Goal: Entertainment & Leisure: Consume media (video, audio)

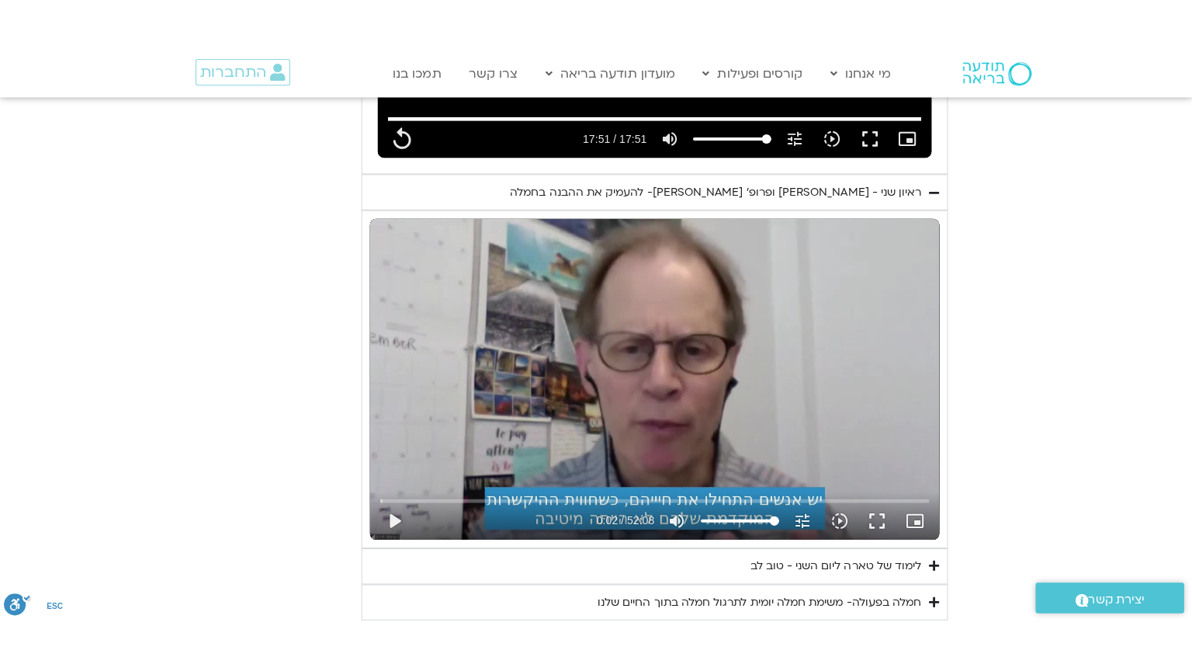
scroll to position [2872, 0]
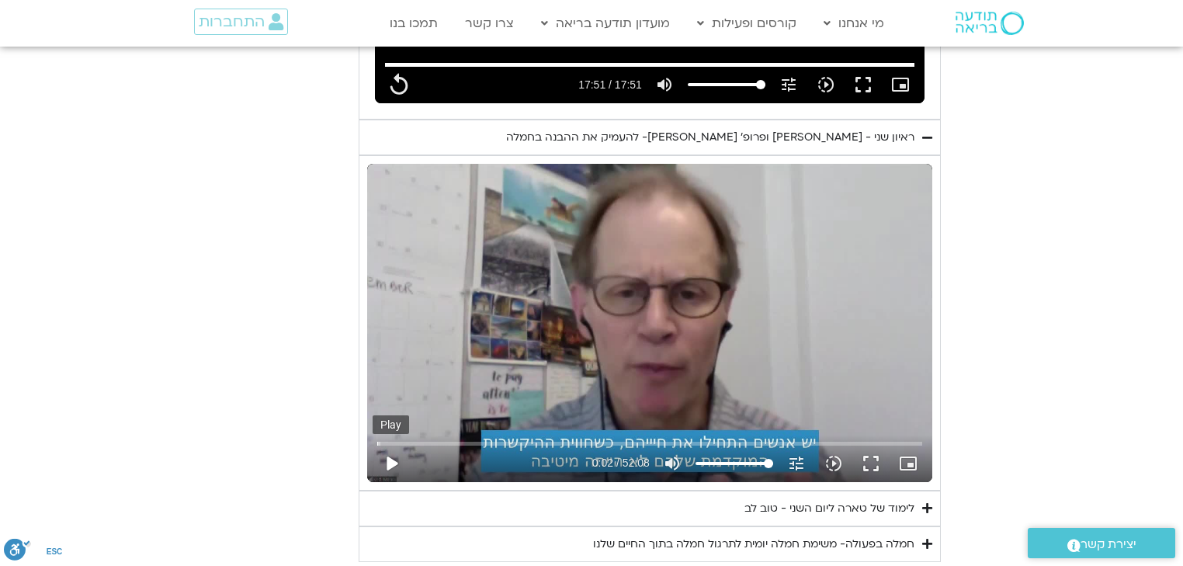
type input "1071.88"
click at [394, 445] on button "play_arrow" at bounding box center [391, 463] width 37 height 37
type input "2.654472"
type input "1071.88"
type input "2.667532"
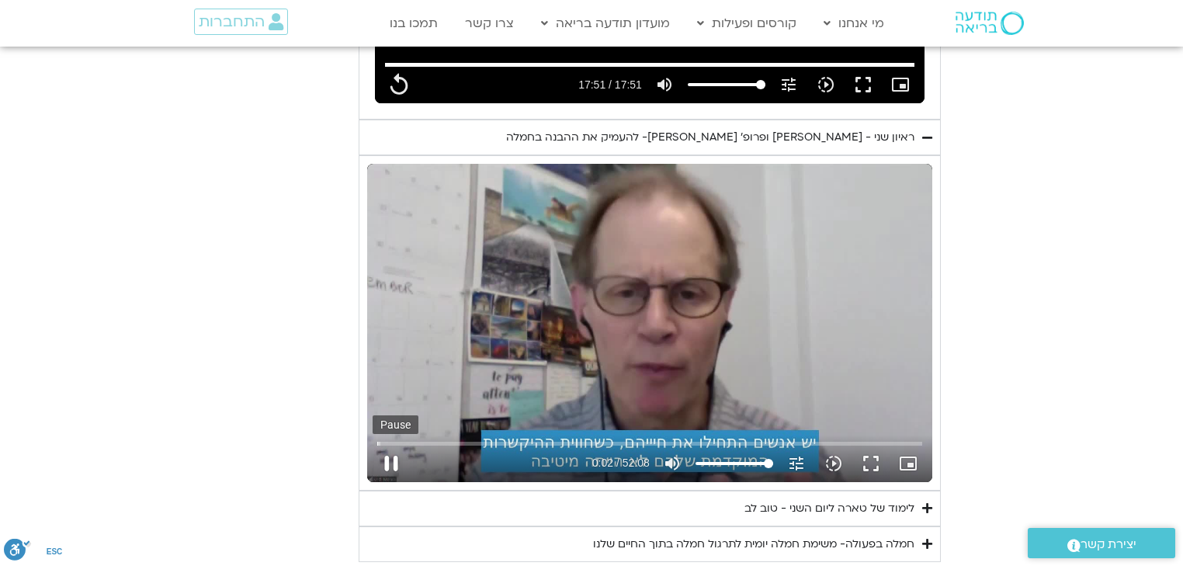
type input "1071.88"
type input "2.743482"
type input "1071.88"
type input "2.878327"
type input "1071.88"
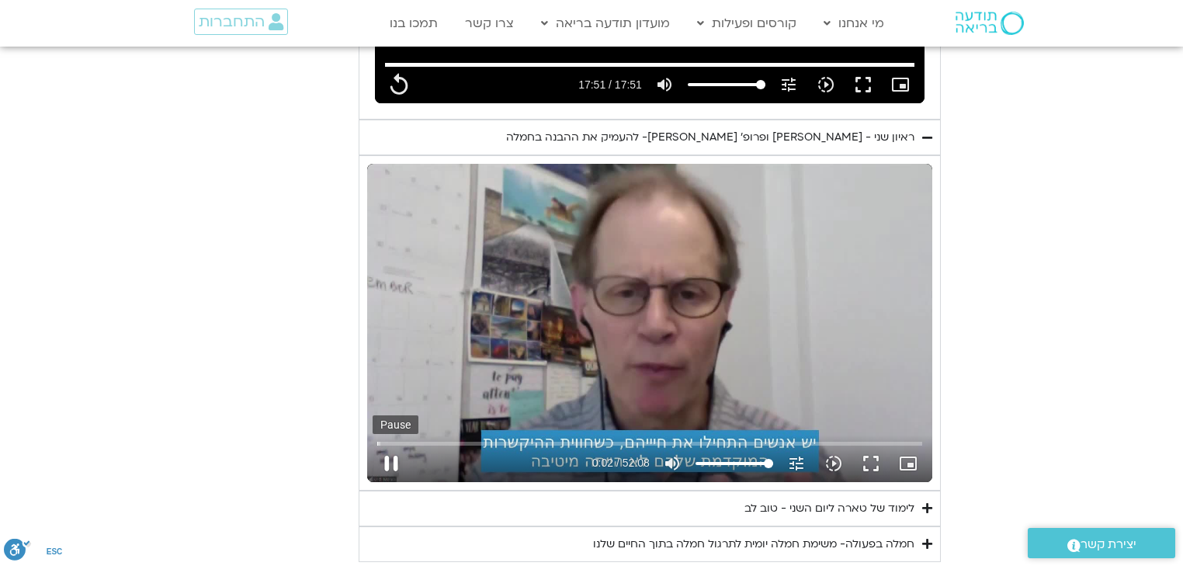
type input "3.009363"
type input "1071.88"
type input "3.142163"
type input "1071.88"
type input "3.275814"
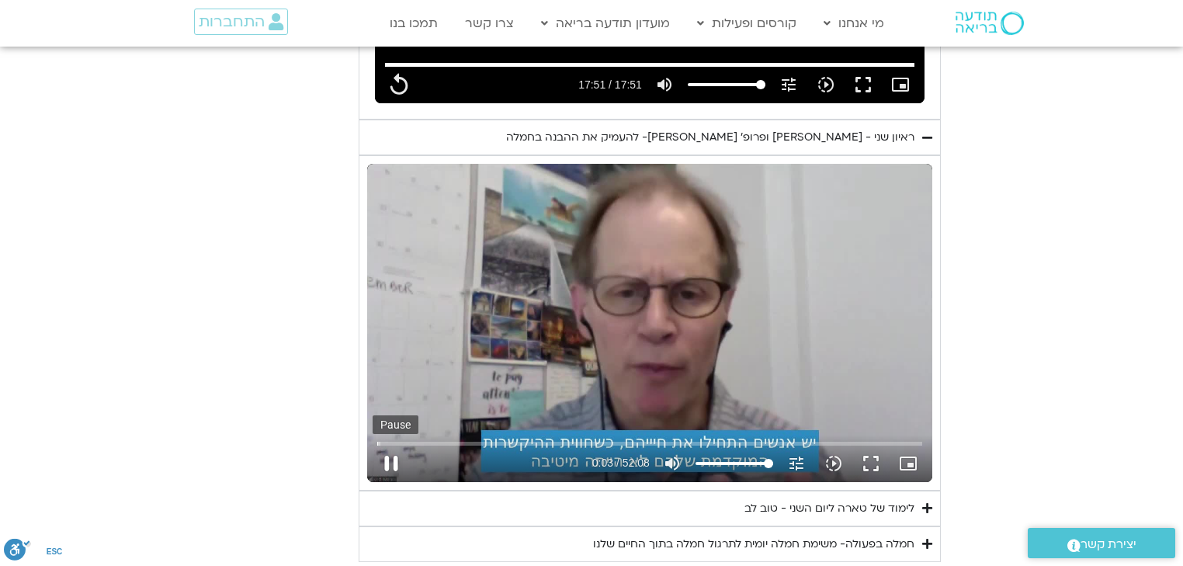
type input "1071.88"
type input "3.408983"
type input "1071.88"
type input "3.542979"
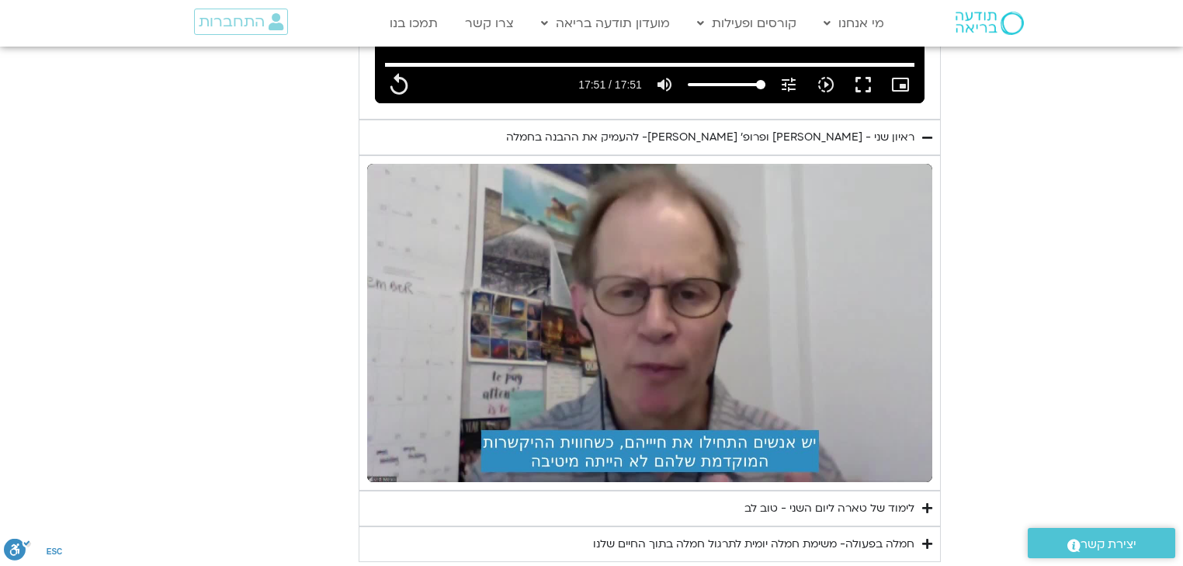
type input "1071.88"
type input "4.408905"
type input "1071.88"
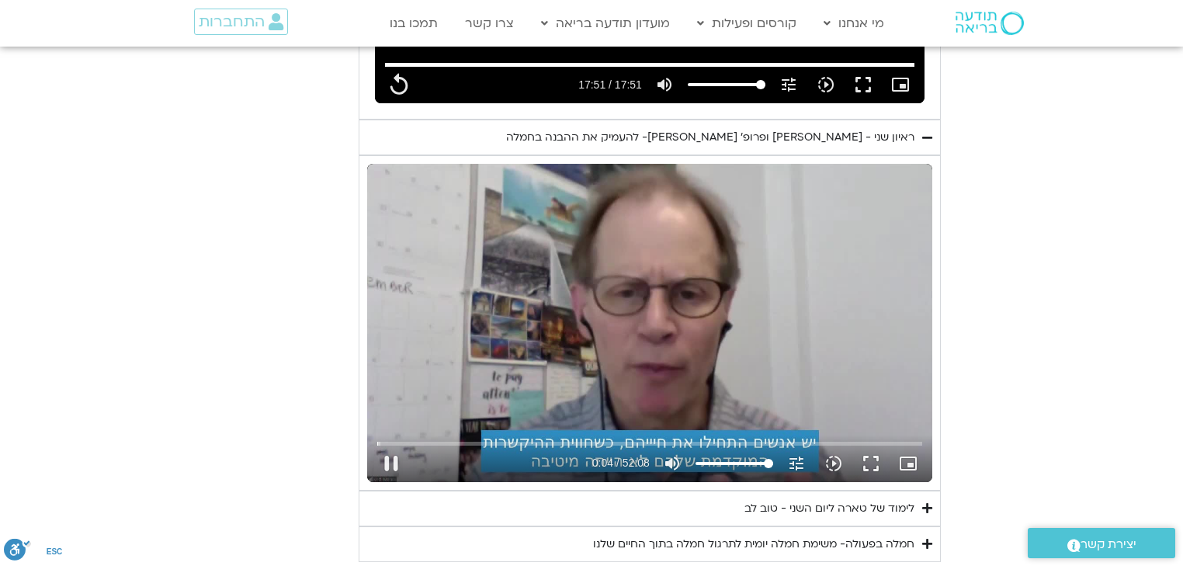
type input "4.456349"
type input "1071.88"
type input "4.490834"
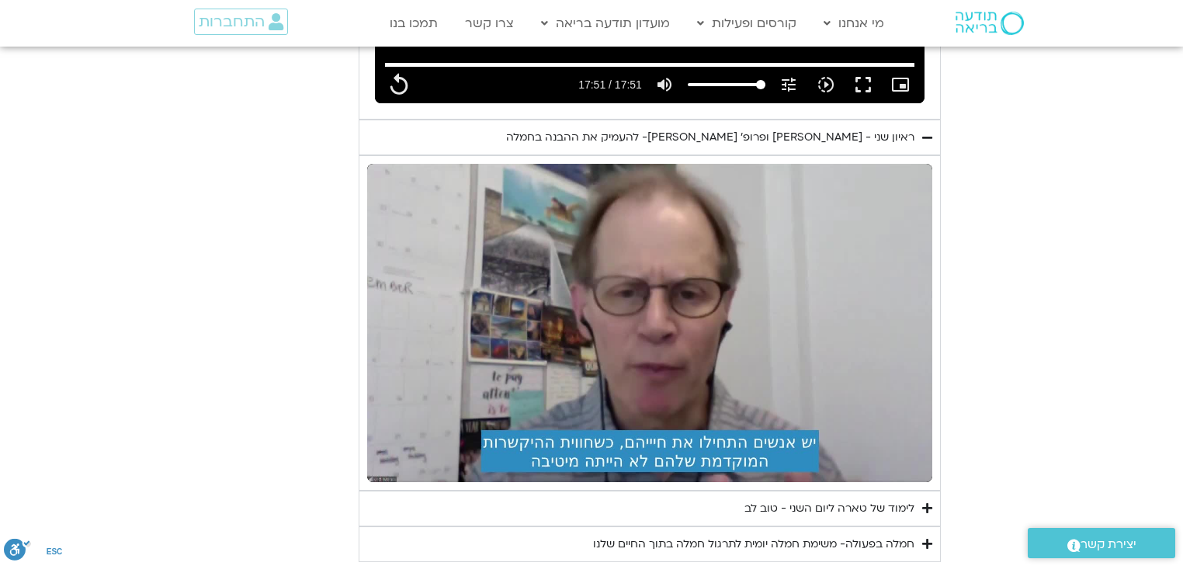
type input "1071.88"
type input "4.961287"
type input "1071.88"
type input "5.094768"
type input "1071.88"
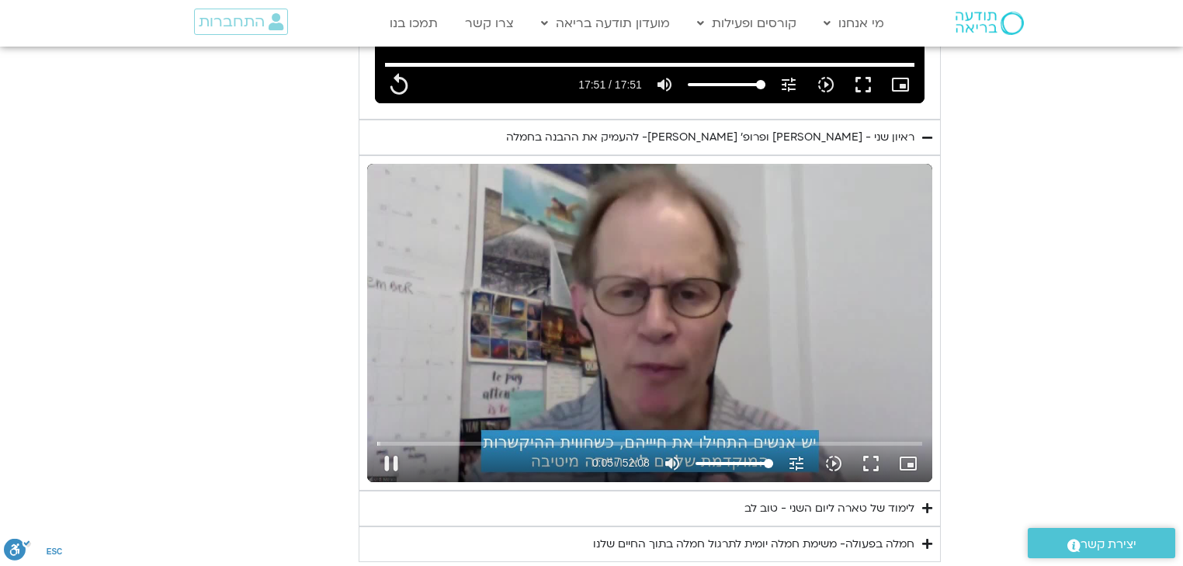
type input "5.228518"
type input "1071.88"
type input "5.361255"
type input "1071.88"
type input "5.445435"
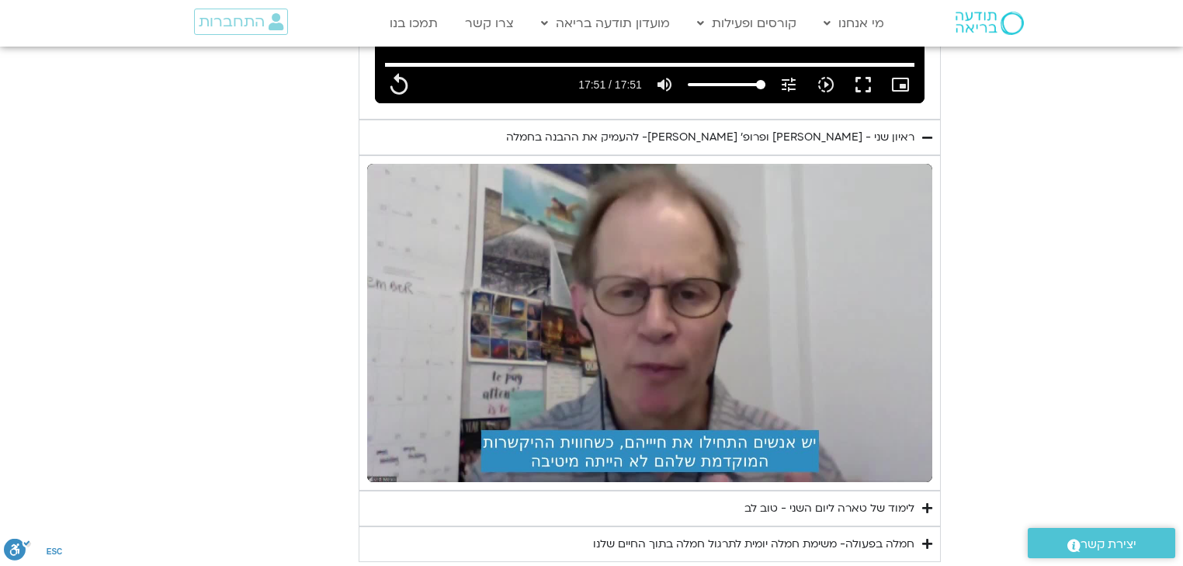
type input "1071.88"
type input "5.811547"
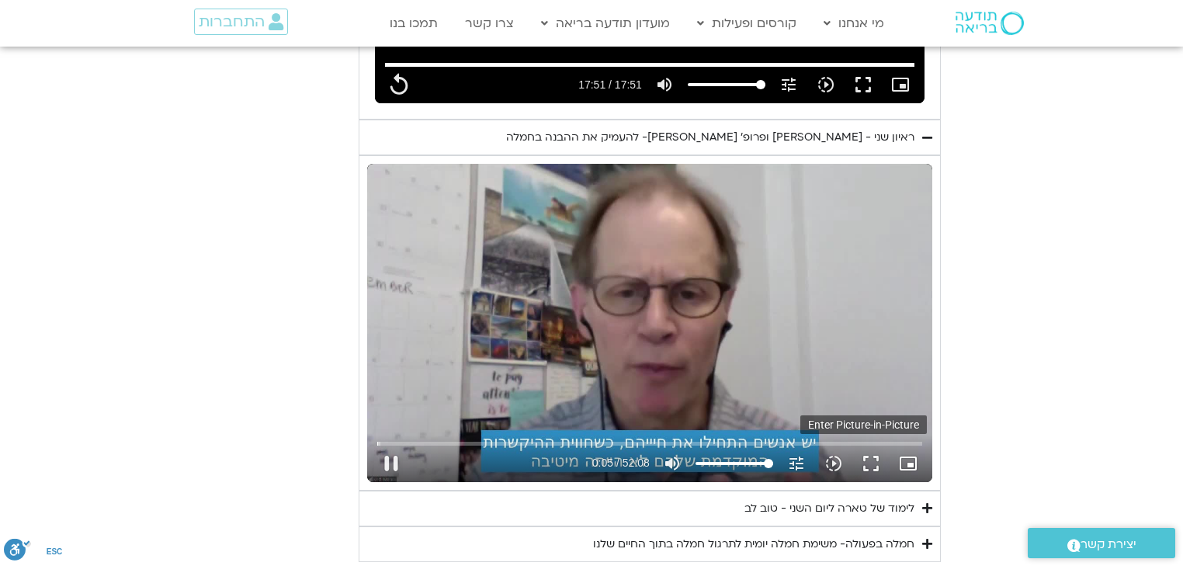
type input "1071.88"
type input "5.983452"
type input "1071.88"
type input "6.161725"
type input "1071.88"
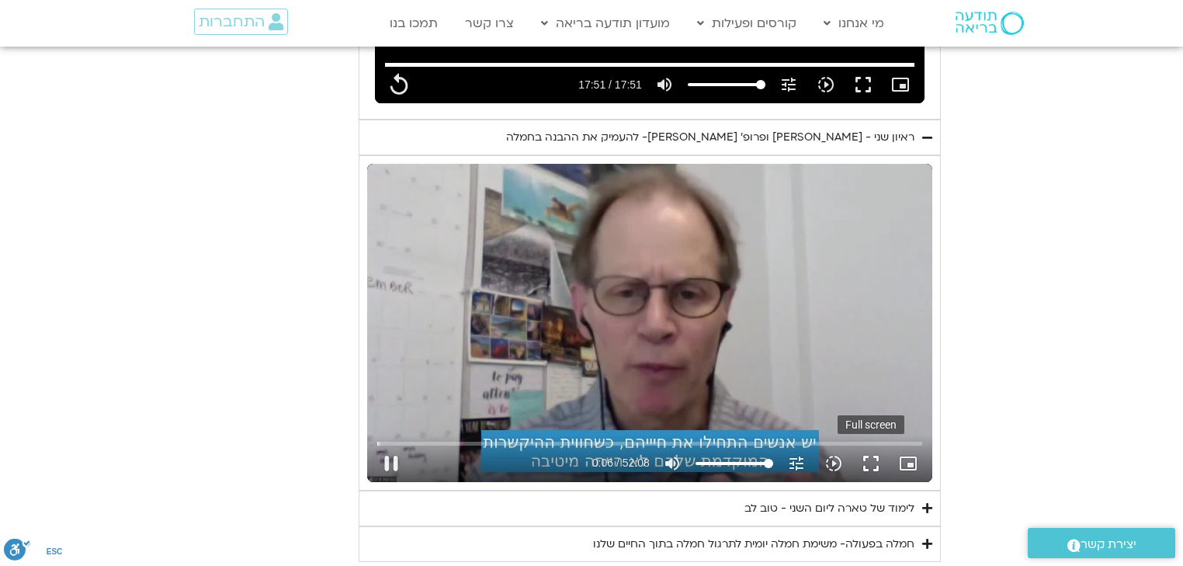
type input "6.29501"
type input "1071.88"
type input "6.39475"
type input "1071.88"
type input "6.436062"
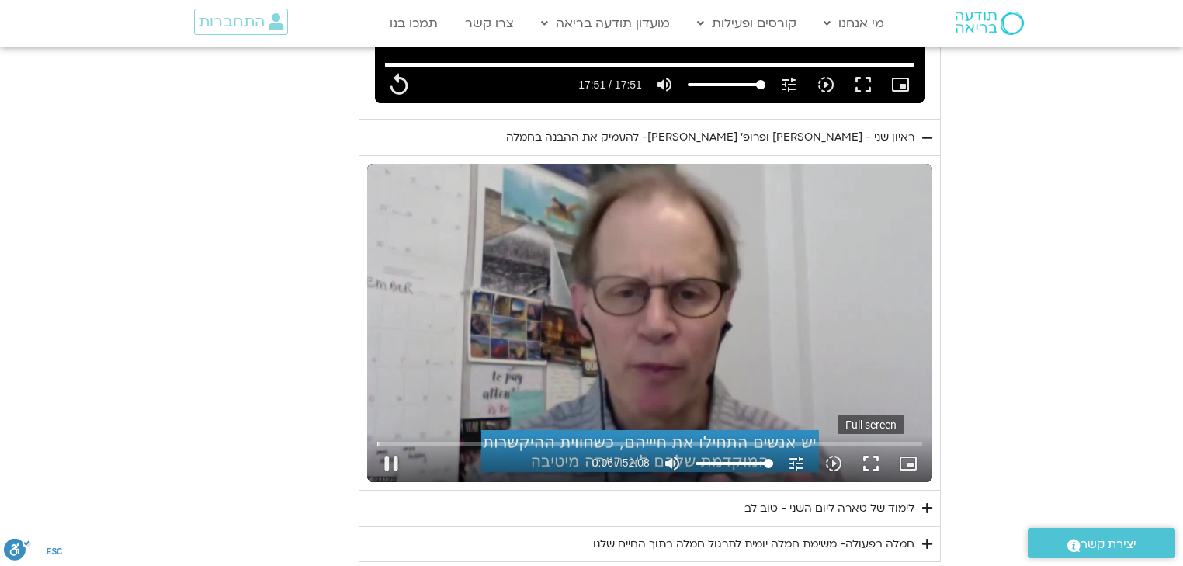
type input "1071.88"
type input "6.570473"
type input "1071.88"
click at [872, 445] on button "fullscreen" at bounding box center [870, 463] width 37 height 37
type input "6.80096"
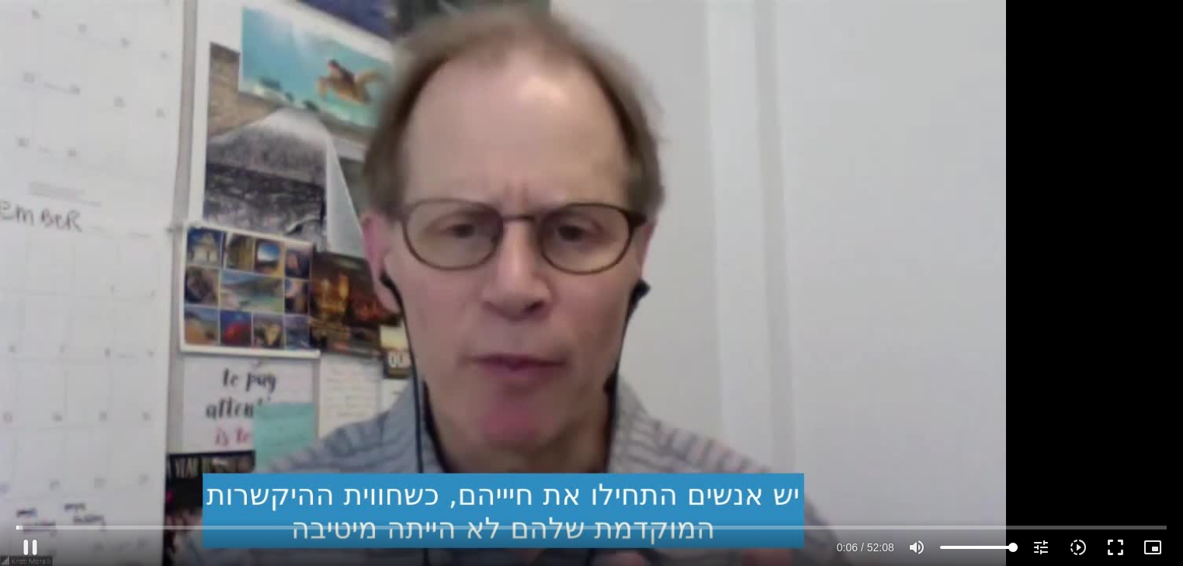
type input "1071.88"
type input "6.882498"
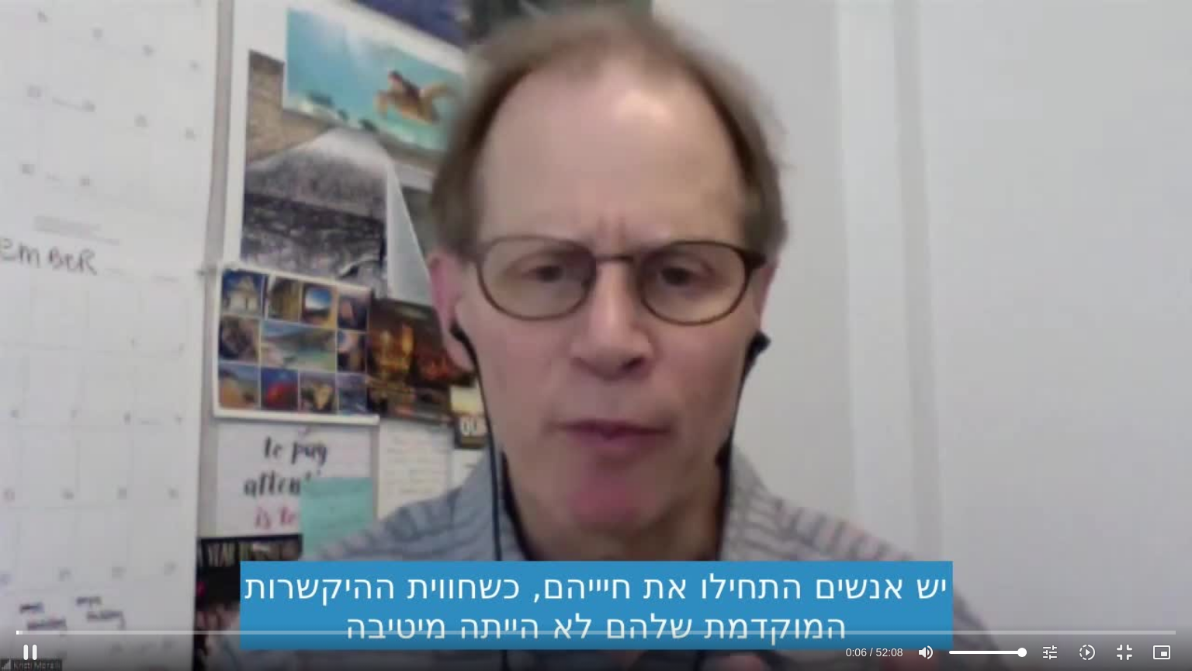
type input "1071.88"
type input "7.014993"
type input "1071.88"
type input "7.147731"
type input "1071.88"
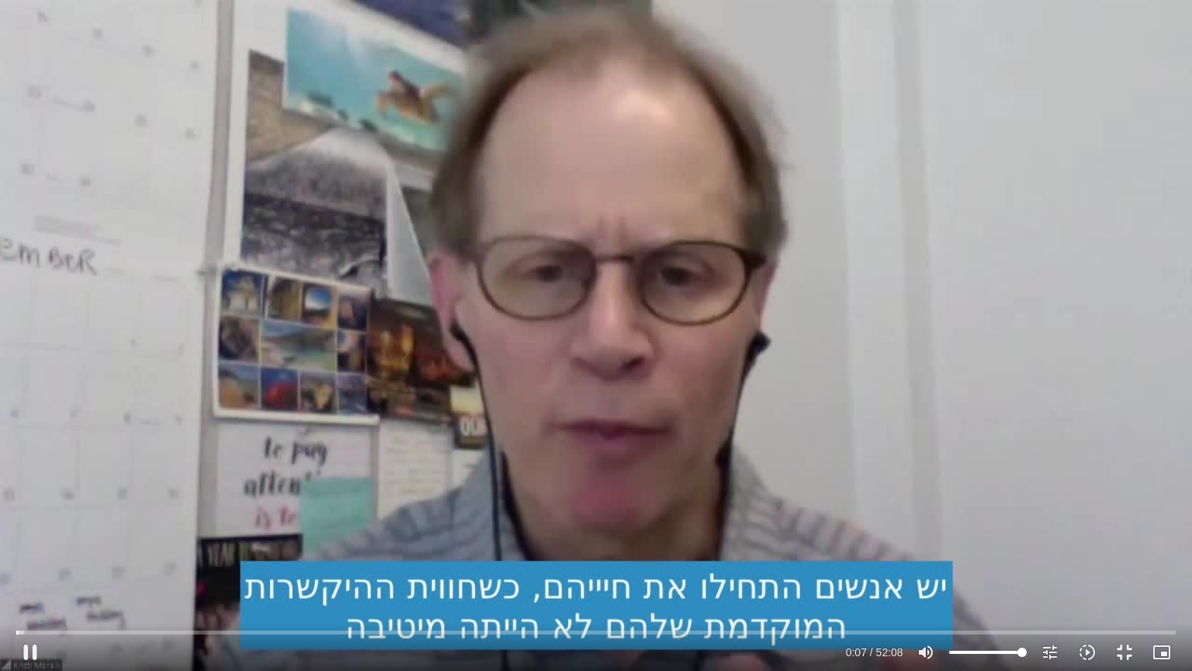
type input "7.273169"
type input "1071.88"
type input "7.401073"
type input "1071.88"
type input "7.53233"
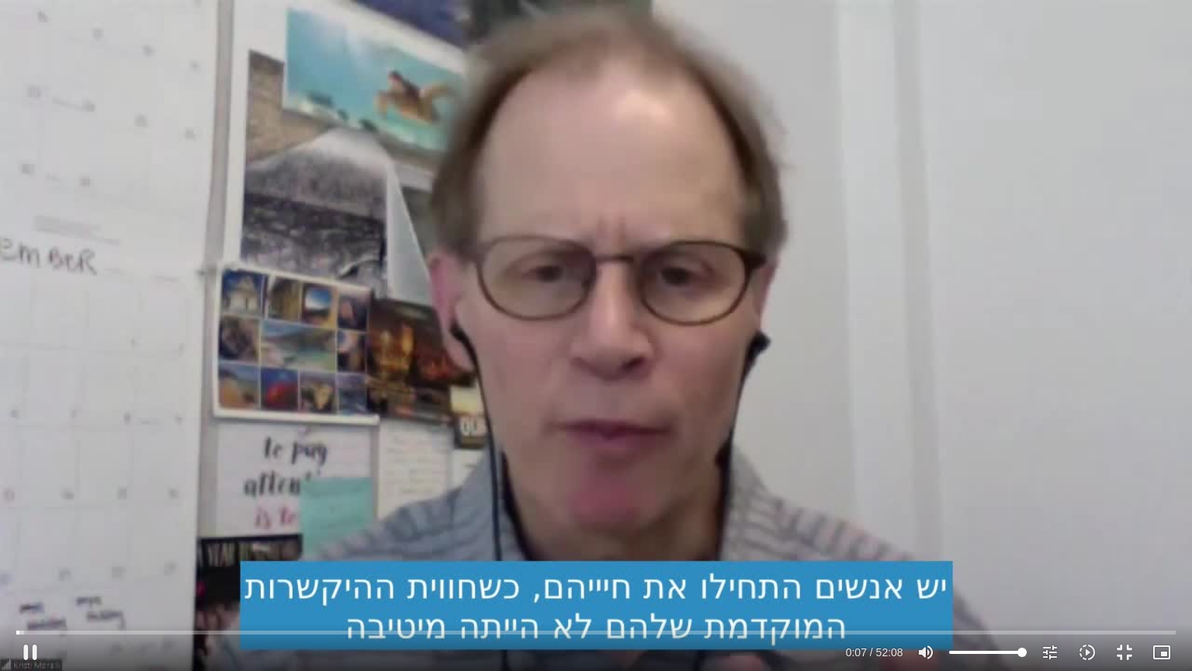
type input "1071.88"
type input "7.667403"
type input "1071.88"
type input "7.800496"
type input "1071.88"
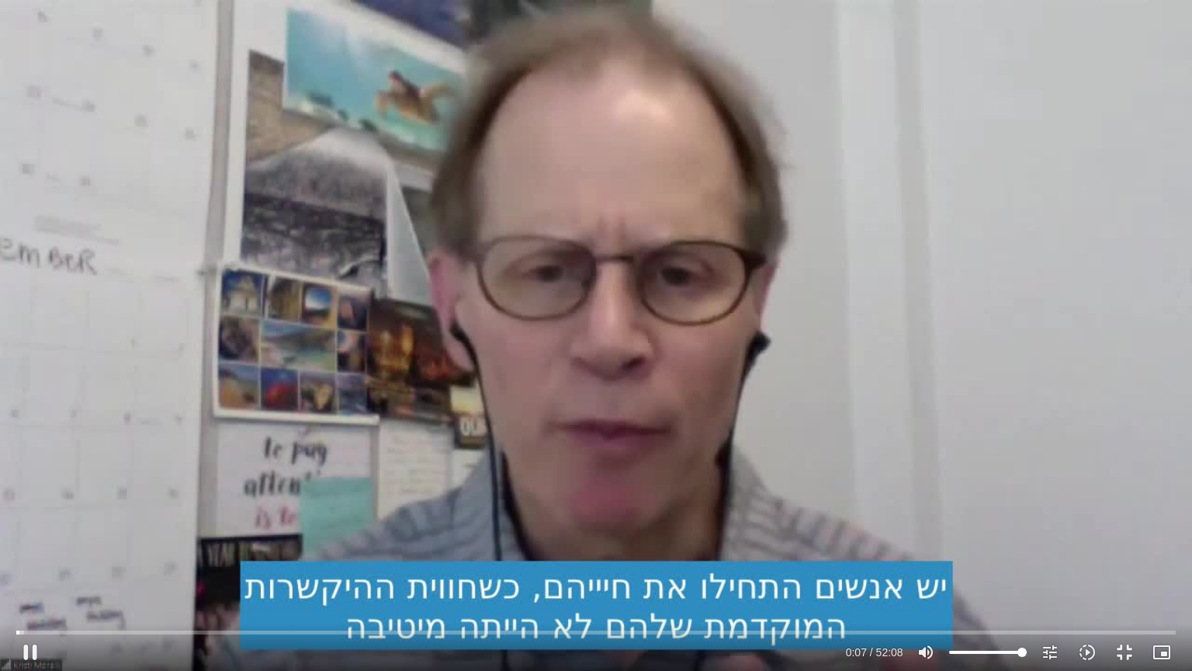
type input "7.926792"
type input "1071.88"
type input "8.056277"
type input "1071.88"
type input "8.185909"
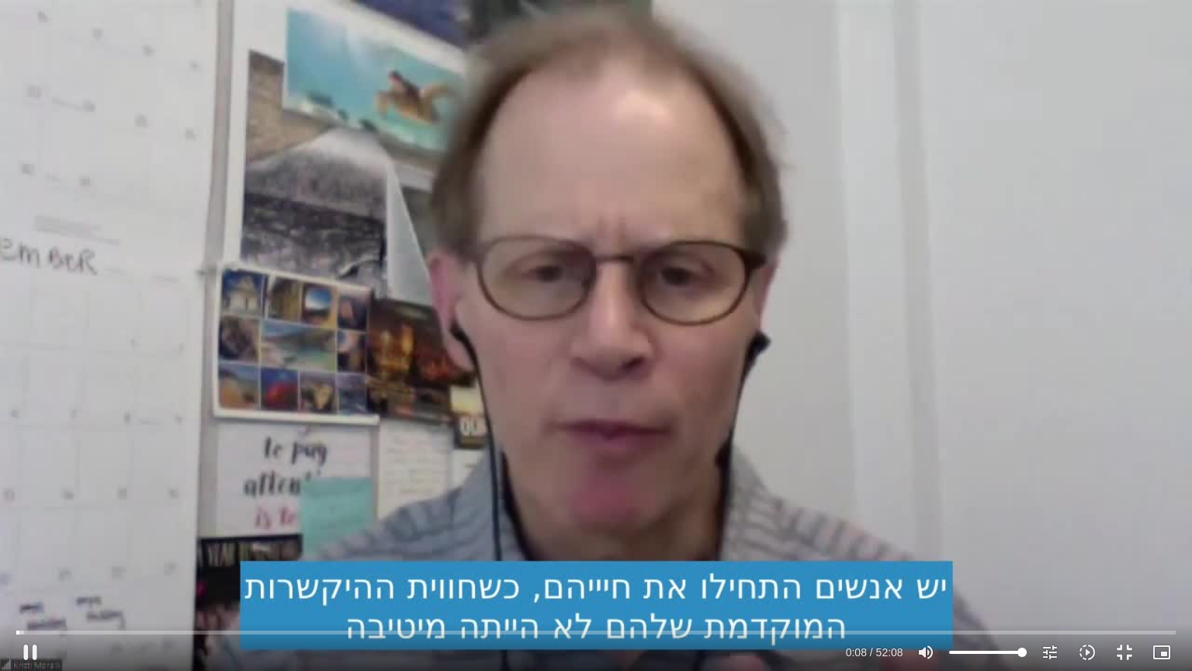
type input "1071.88"
type input "8.314671"
type input "1071.88"
type input "8.443633"
type input "1071.88"
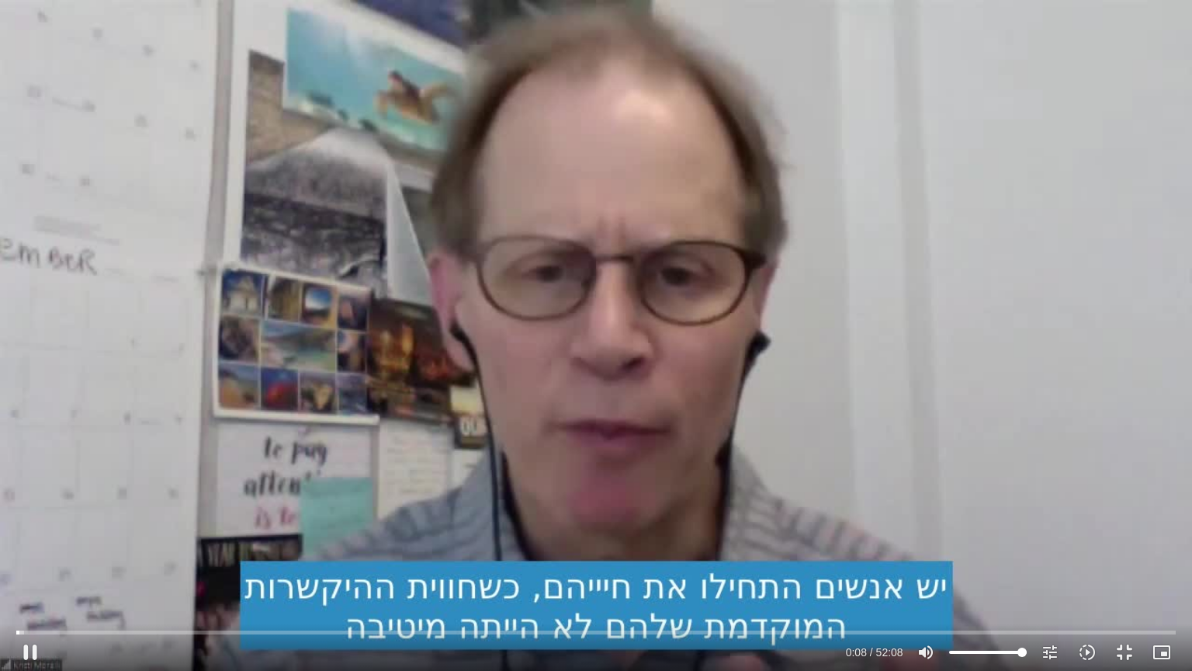
type input "8.576255"
type input "1071.88"
type input "8.707219"
type input "1071.88"
type input "8.839215"
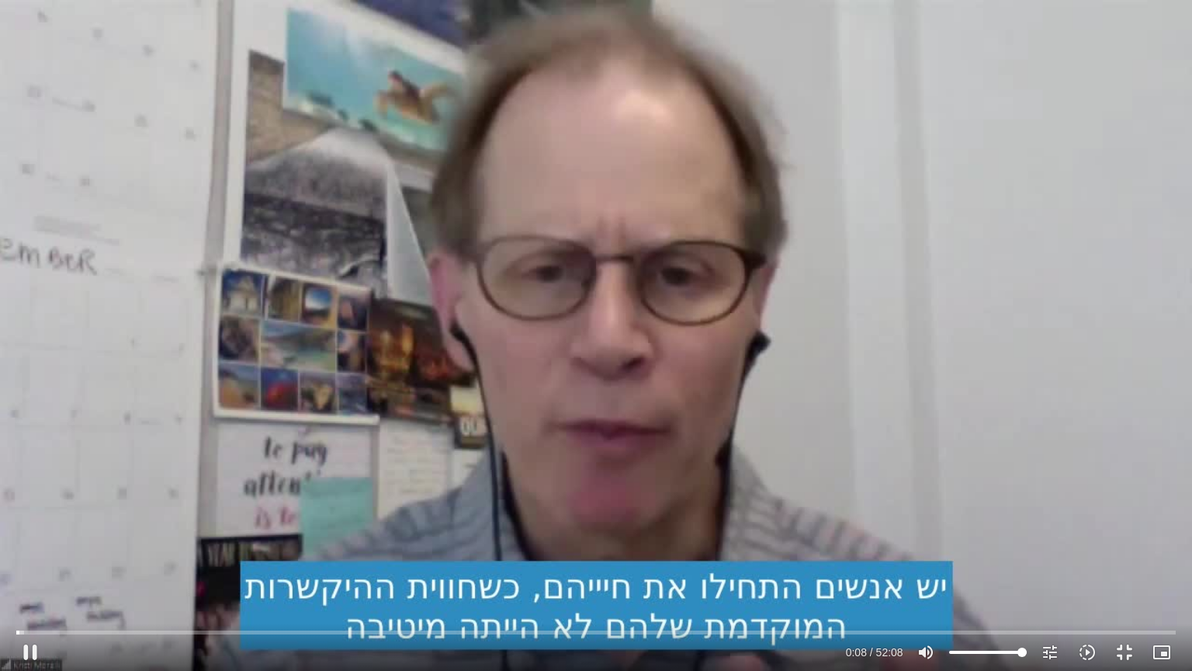
type input "1071.88"
type input "8.973671"
type input "1071.88"
type input "9.107281"
type input "1071.88"
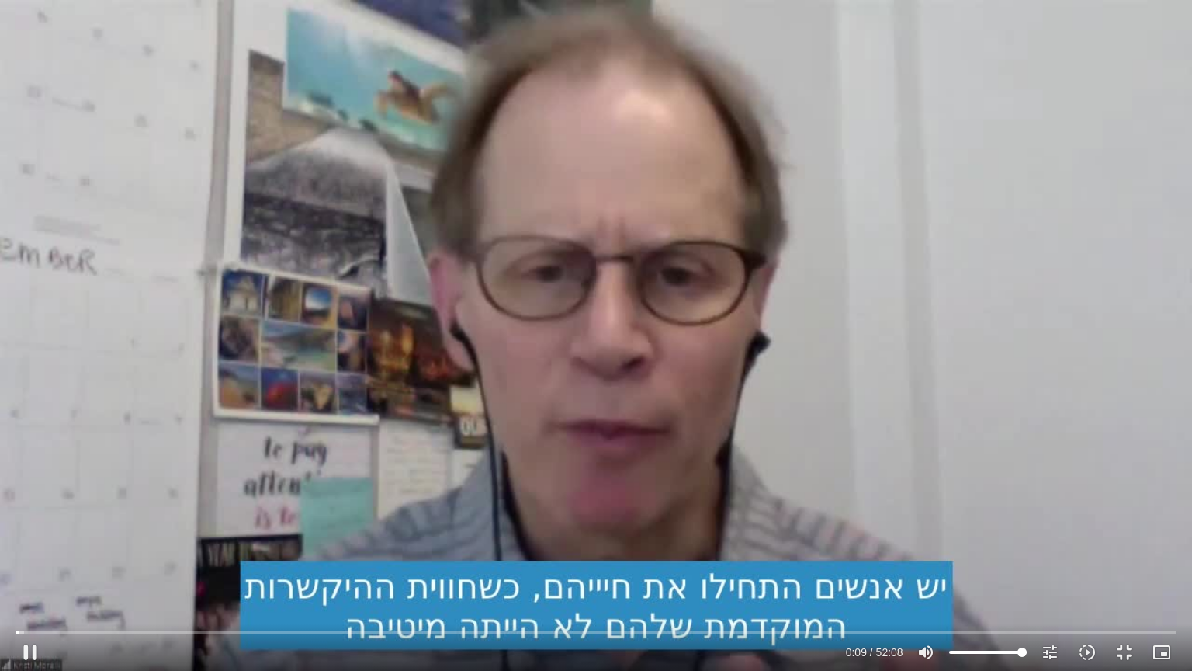
type input "9.240654"
type input "1071.88"
type input "9.372941"
type input "1071.88"
type input "9.505846"
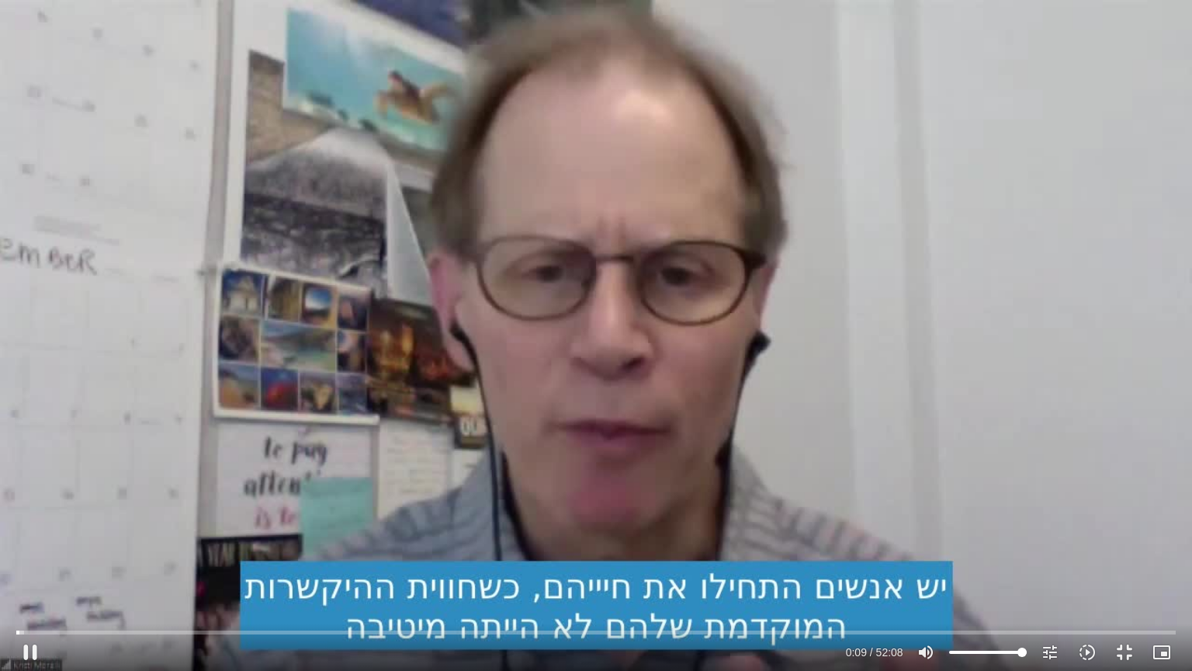
type input "1071.88"
type input "9.639226"
type input "1071.88"
type input "9.773937"
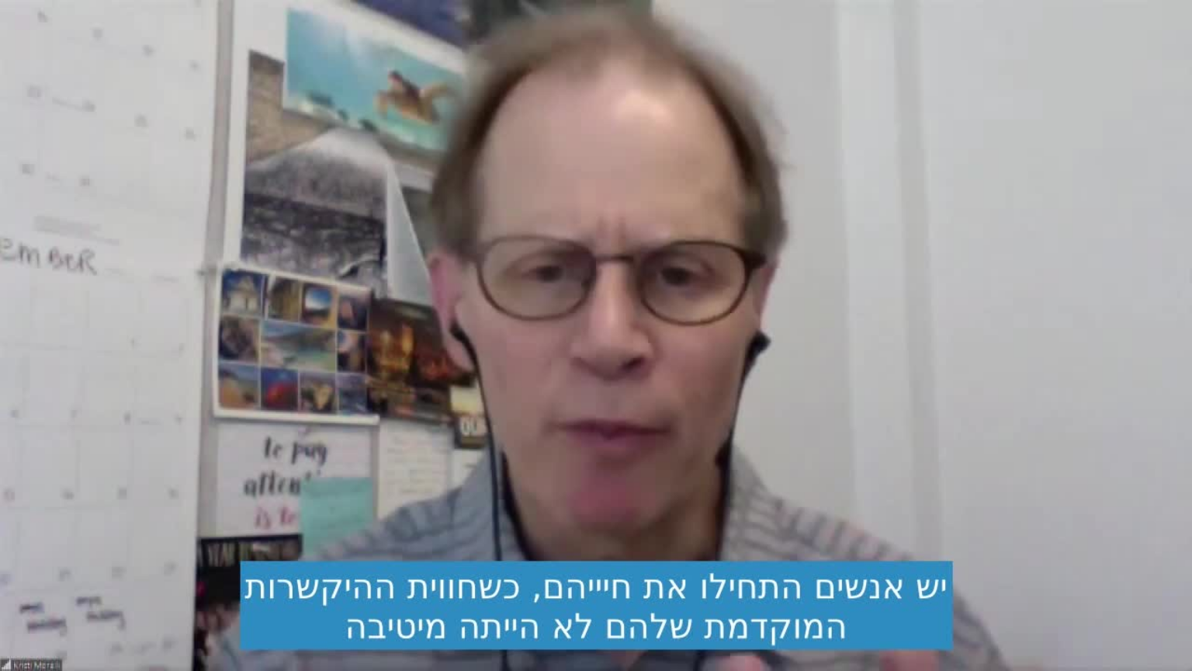
type input "1071.88"
type input "24.286921"
type input "1071.88"
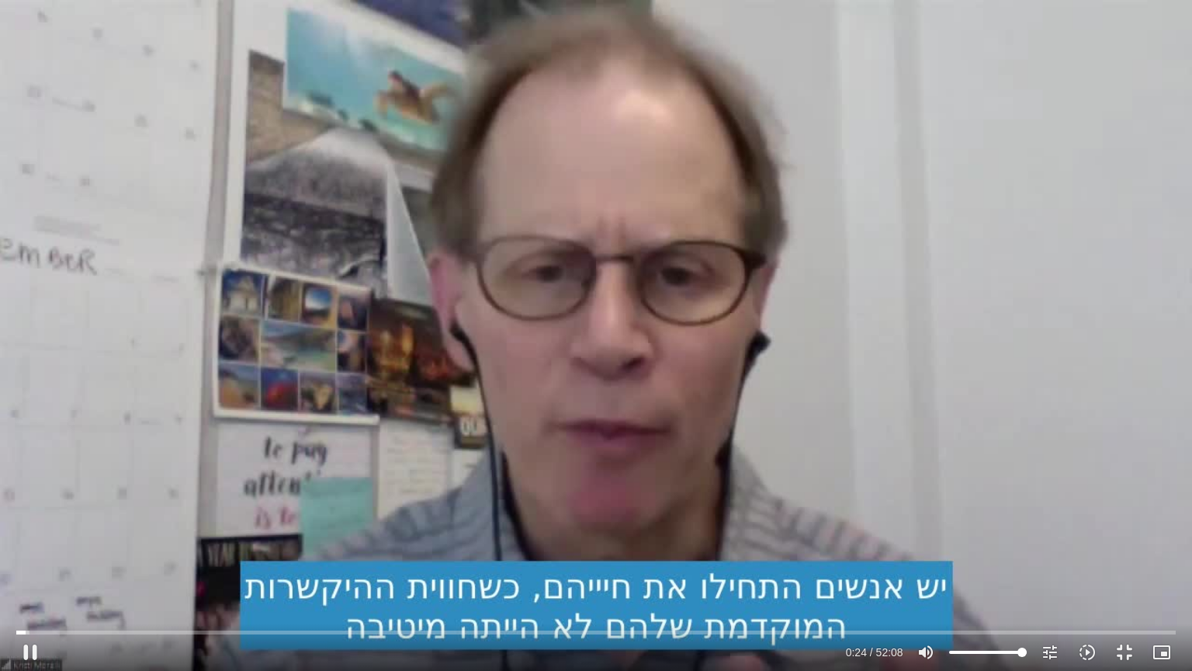
type input "24.433483"
type input "1071.88"
type input "24.554113"
type input "1071.88"
type input "24.699086"
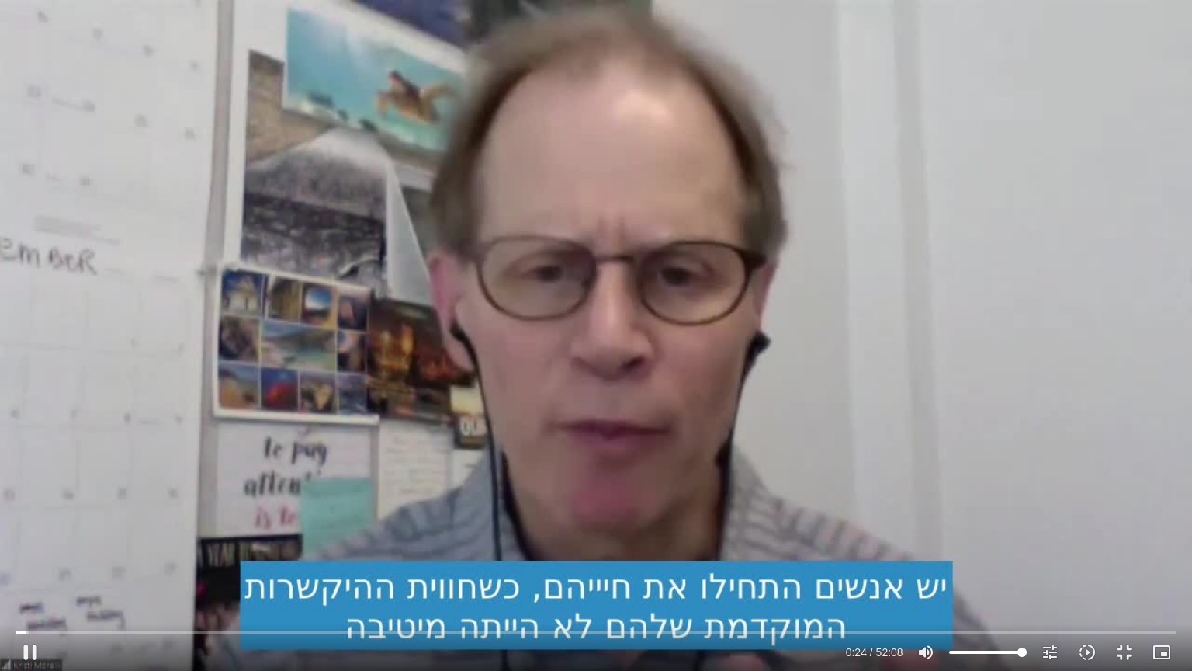
type input "1071.88"
type input "24.832553"
type input "1071.88"
type input "24.918601"
type input "1071.88"
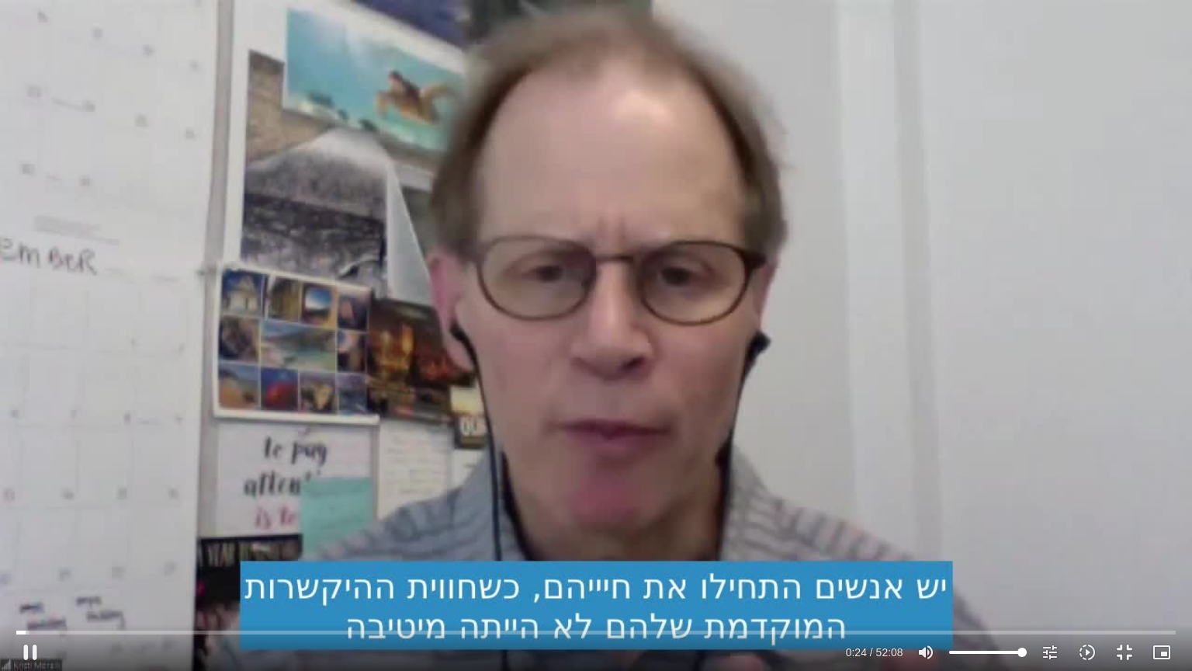
type input "24.974081"
type input "1071.88"
type input "25.213132"
type input "1071.88"
type input "25.348621"
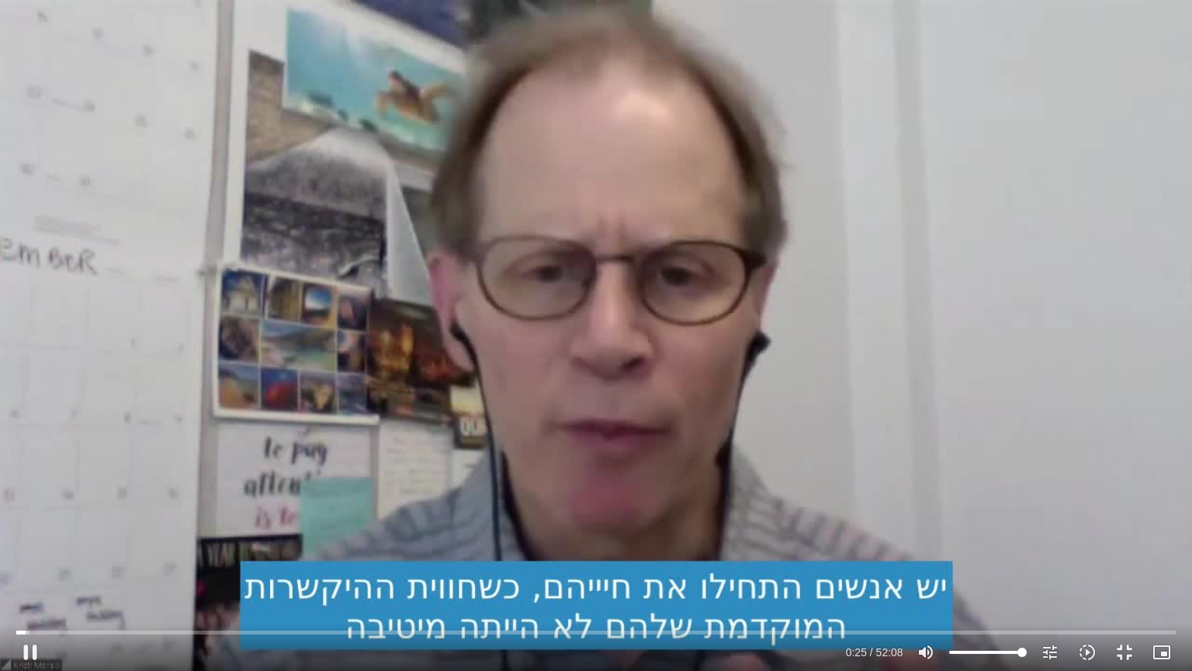
type input "1071.88"
type input "25.481523"
type input "1071.88"
type input "25.614796"
type input "1071.88"
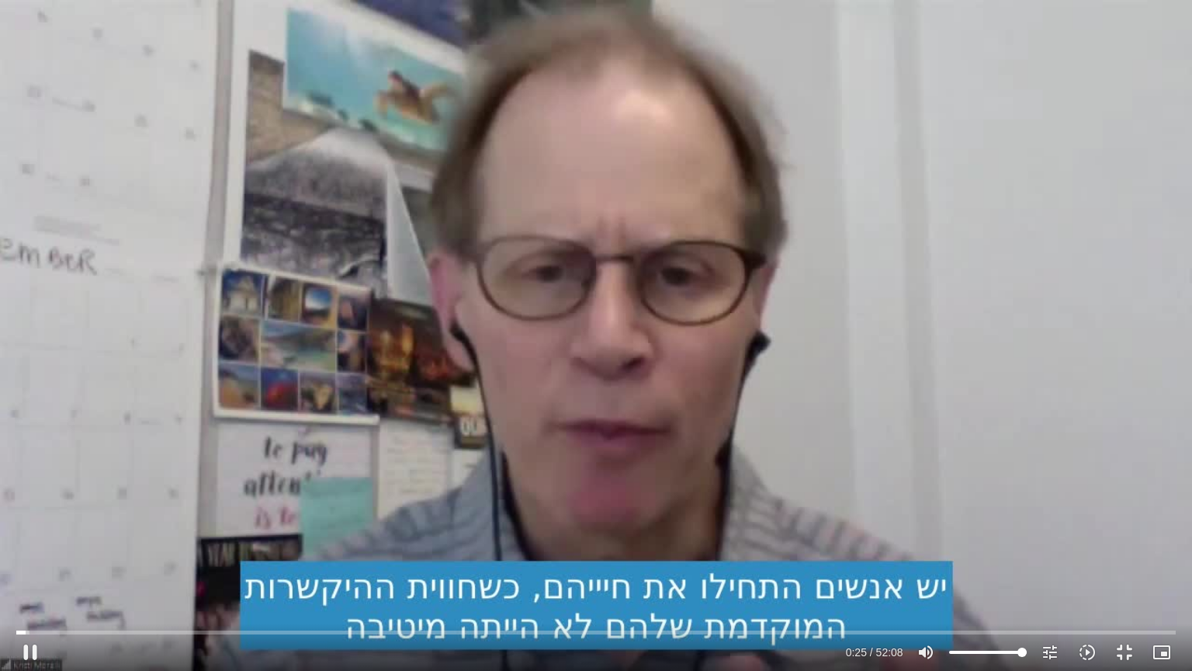
type input "25.747693"
type input "1071.88"
type input "25.883497"
type input "1071.88"
type input "26.017629"
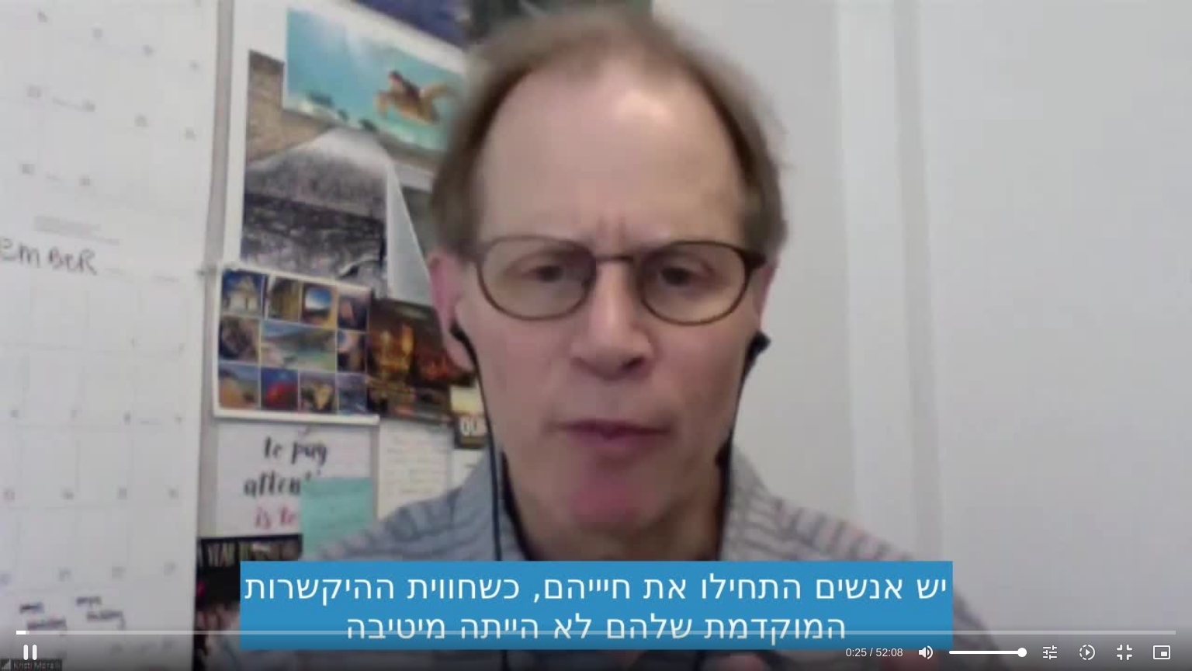
type input "1071.88"
type input "26.149384"
type input "1071.88"
type input "26.272914"
type input "1071.88"
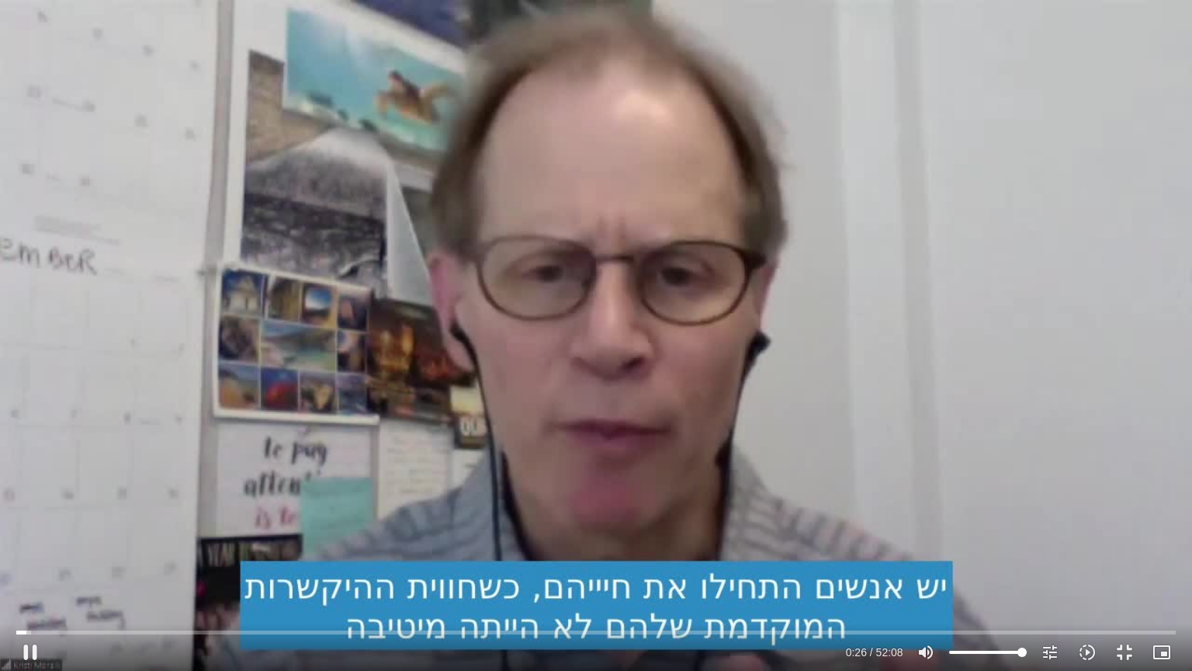
type input "26.420622"
type input "1071.88"
type input "26.584713"
type input "1071.88"
type input "26.714948"
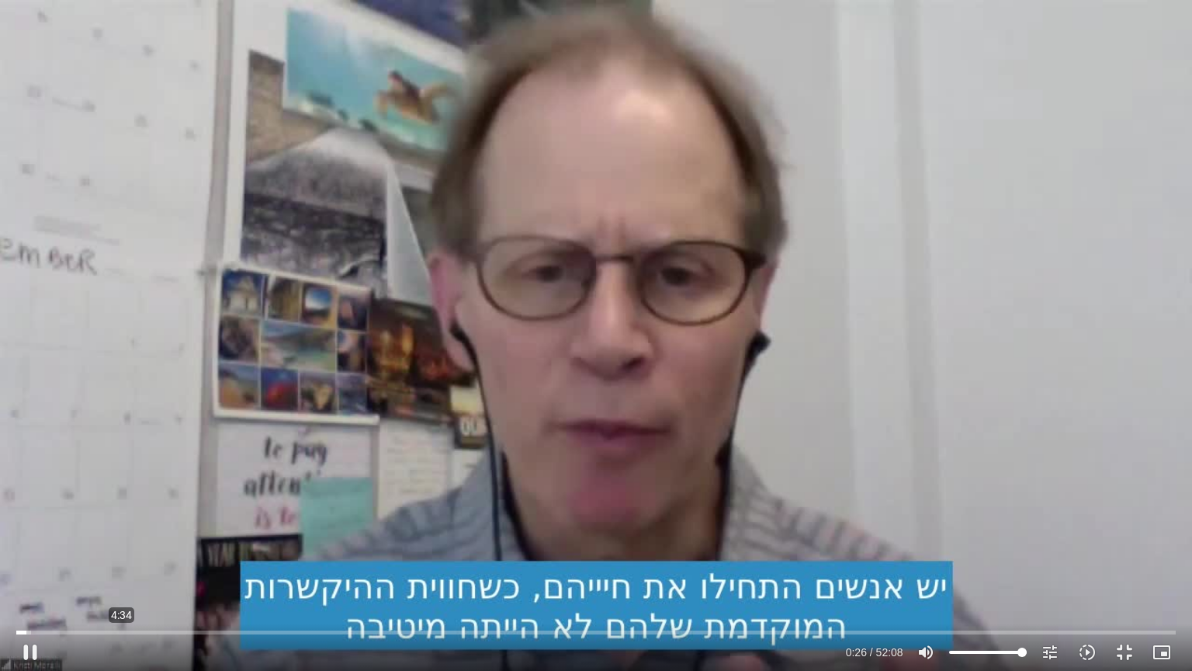
type input "1071.88"
type input "26.831613"
type input "1071.88"
type input "26.865812"
type input "1071.88"
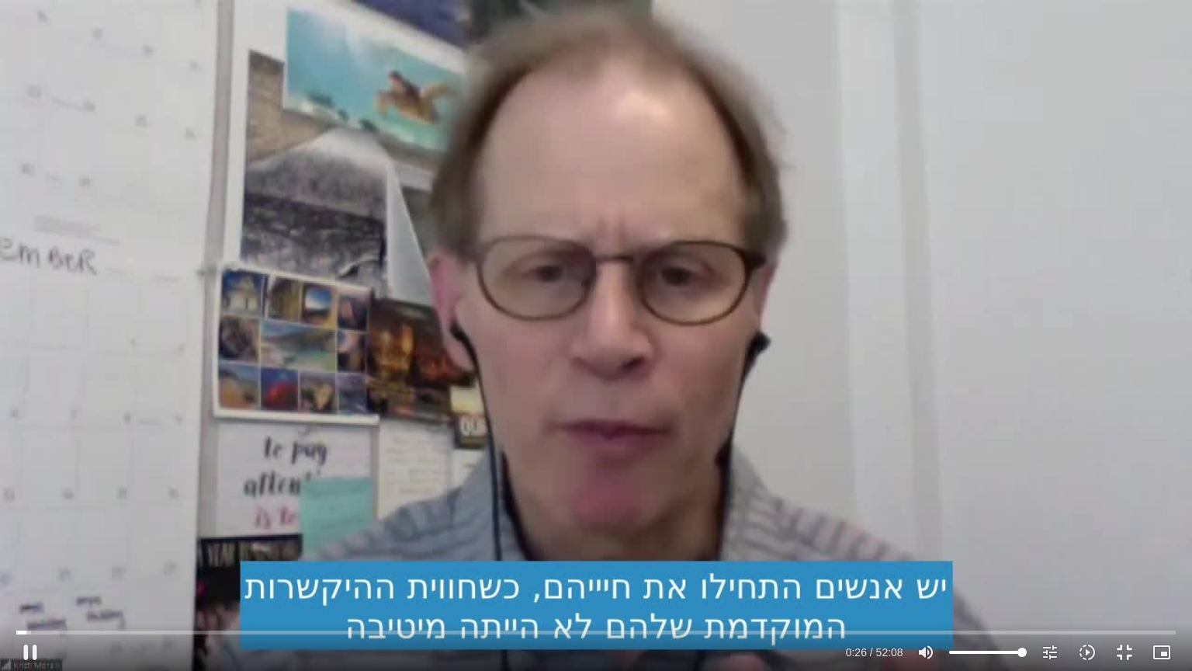
type input "27.000503"
type input "1071.88"
type input "27.125929"
type input "1071.88"
type input "27.253628"
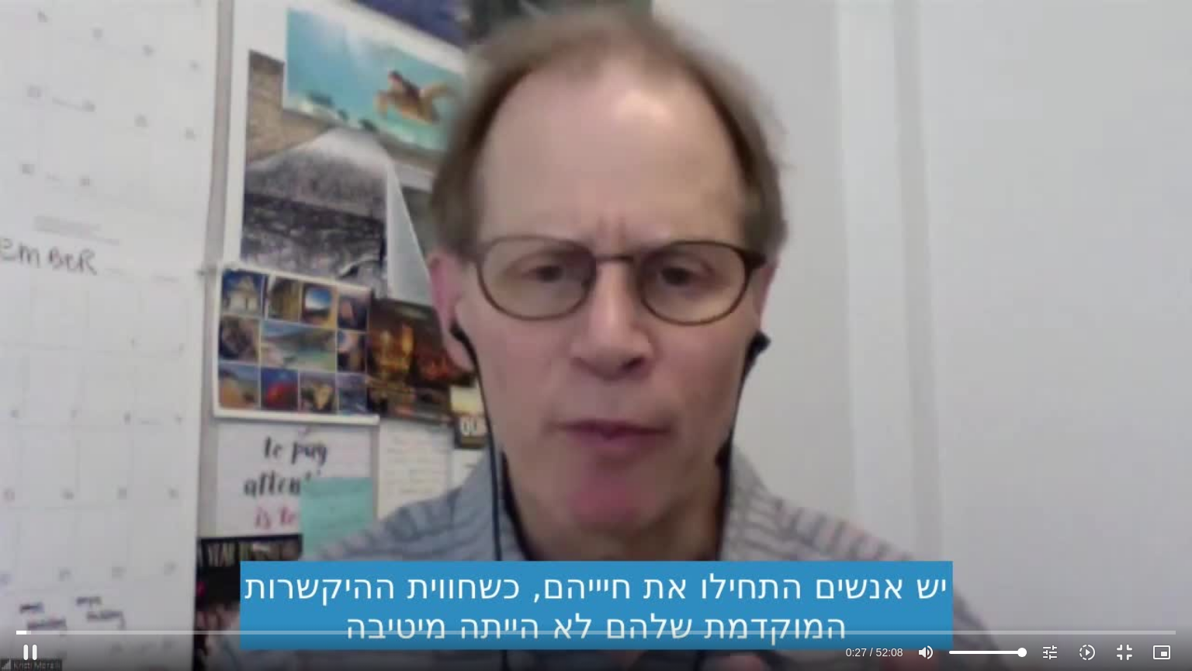
type input "1071.88"
type input "27.383715"
type input "1071.88"
type input "27.51073"
type input "1071.88"
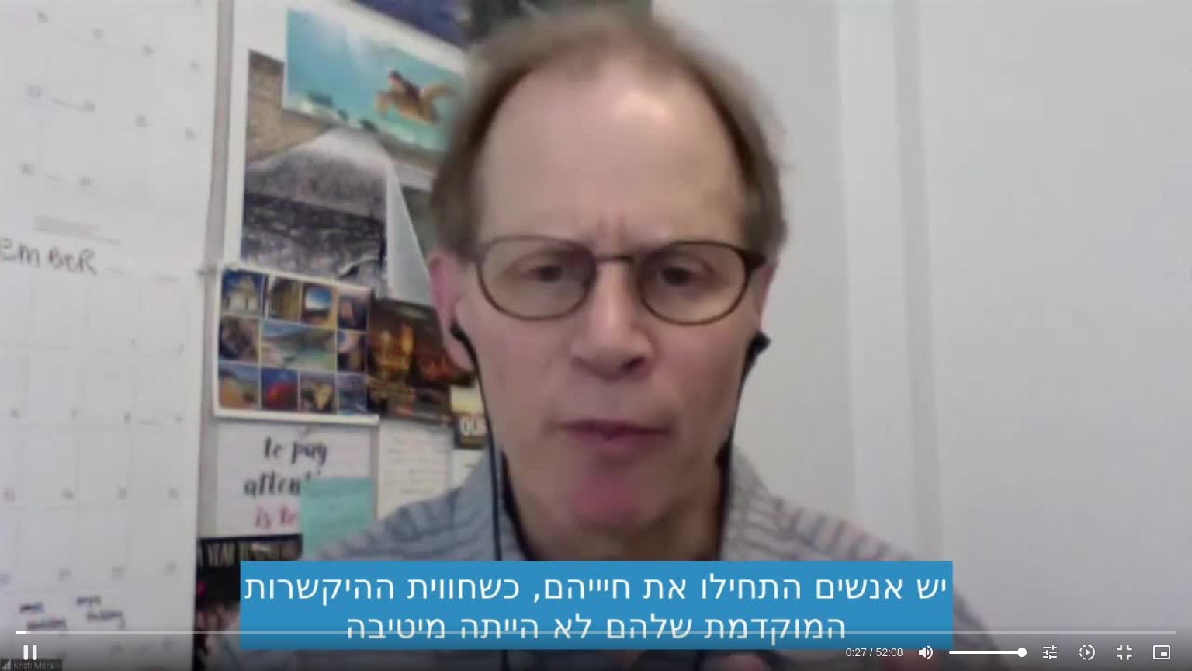
type input "27.644248"
type input "1071.88"
type input "27.77217"
type input "1071.88"
type input "27.906521"
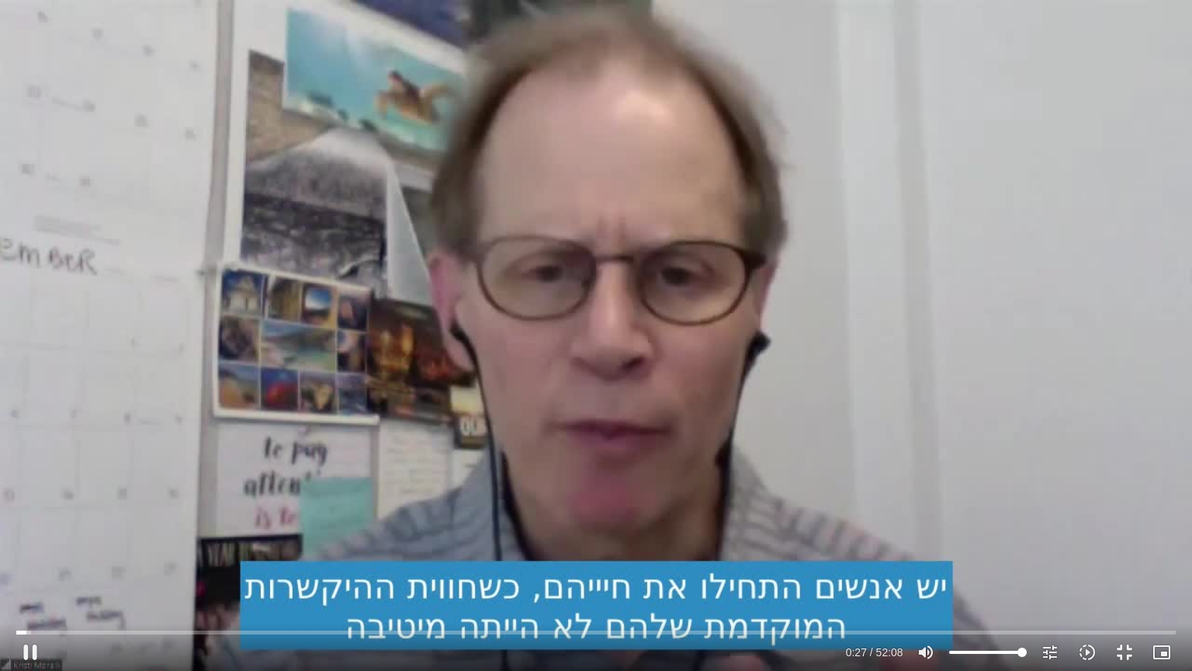
type input "1071.88"
type input "28.039197"
type input "1071.88"
type input "28.170406"
type input "1071.88"
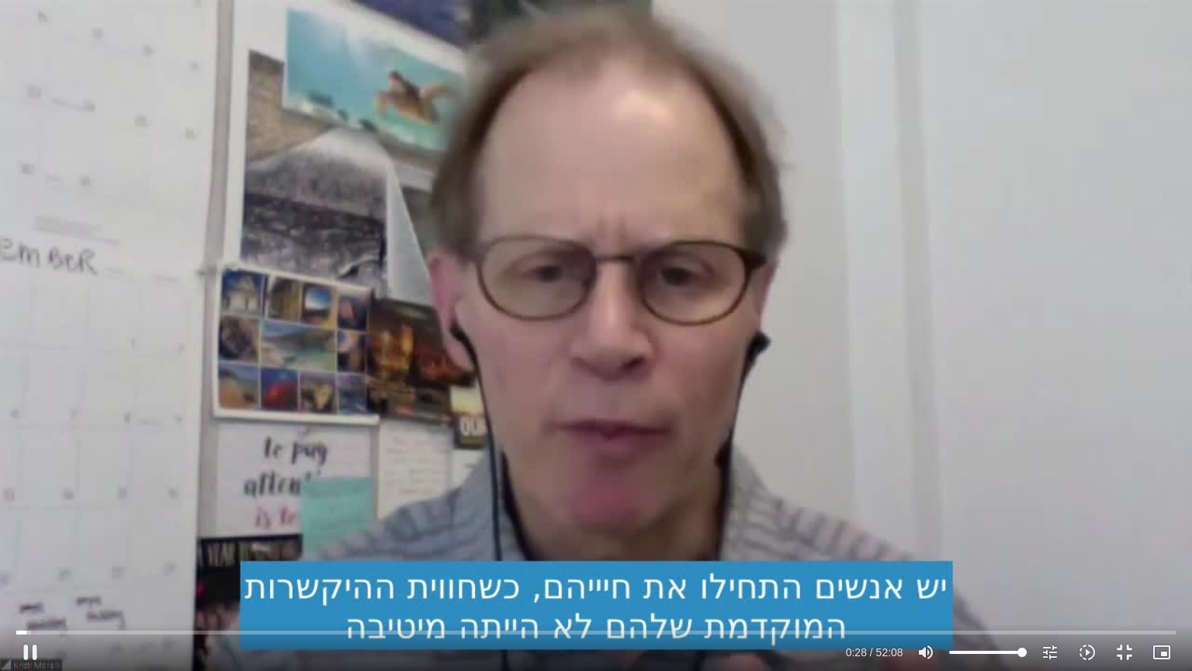
type input "28.304475"
type input "1071.88"
type input "28.439175"
type input "1071.88"
type input "28.573778"
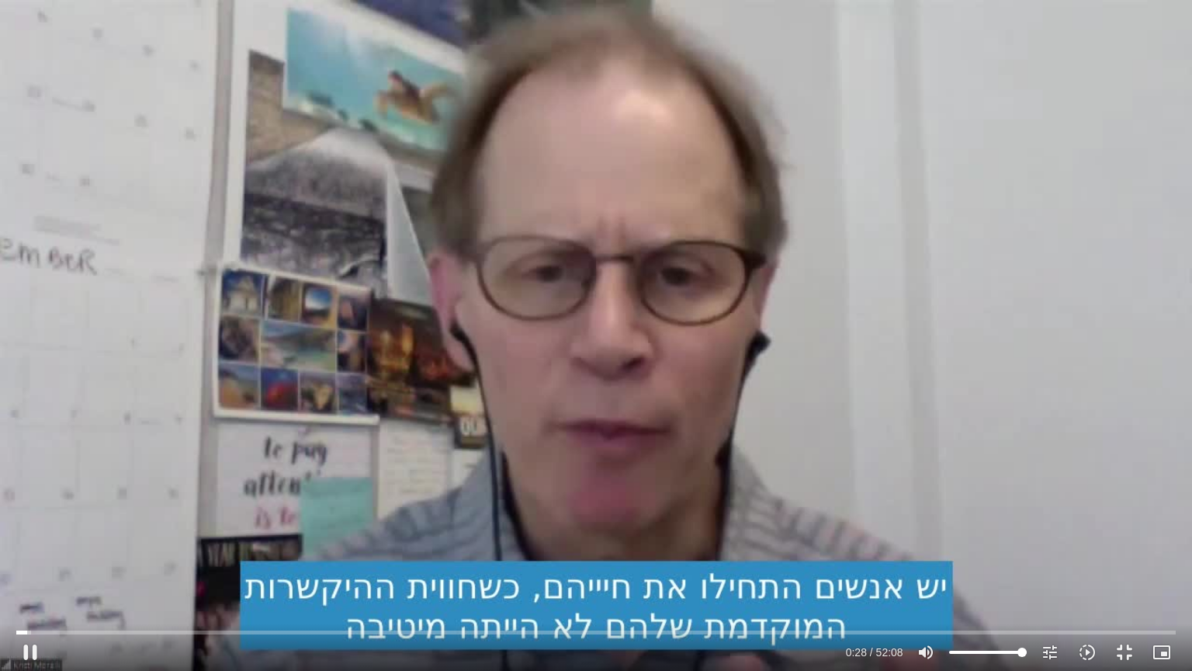
type input "1071.88"
type input "28.70807"
type input "1071.88"
type input "28.839809"
type input "1071.88"
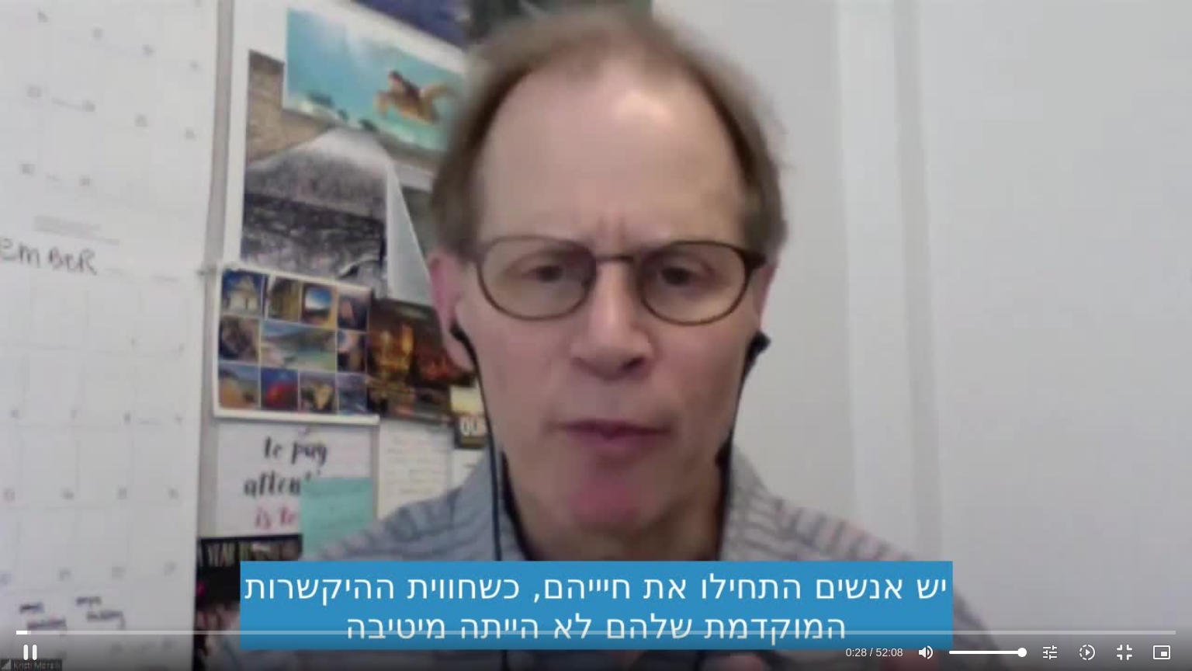
type input "28.972467"
type input "1071.88"
type input "29.106171"
type input "1071.88"
type input "29.23966"
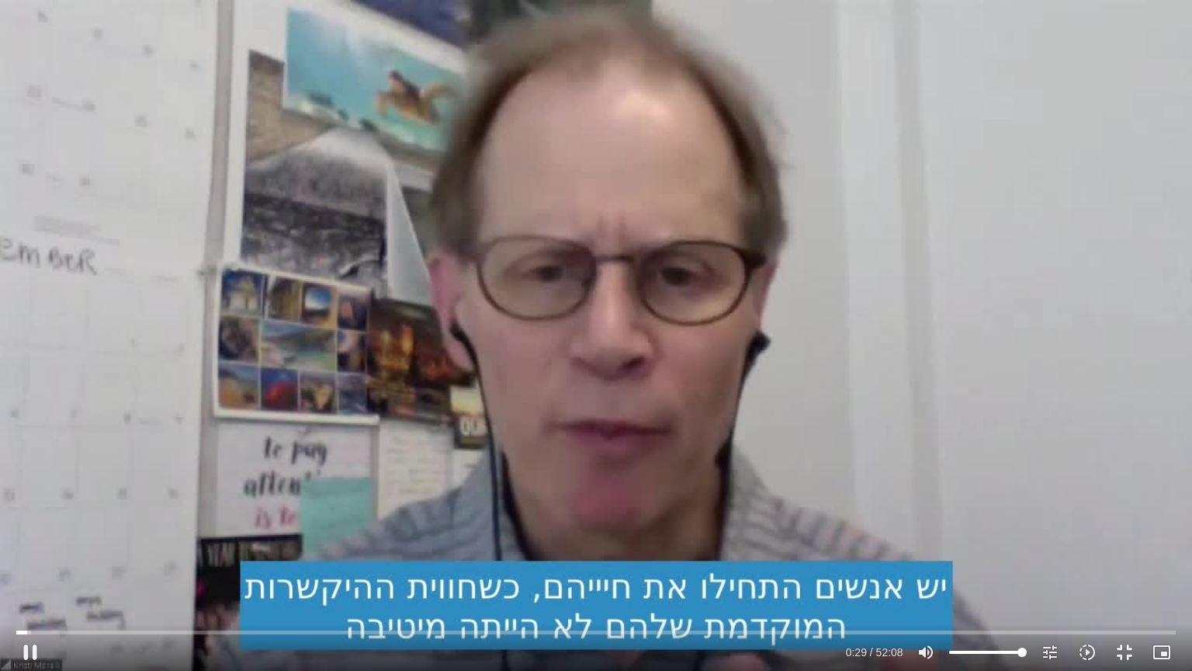
type input "1071.88"
type input "29.369751"
type input "1071.88"
type input "29.497777"
type input "1071.88"
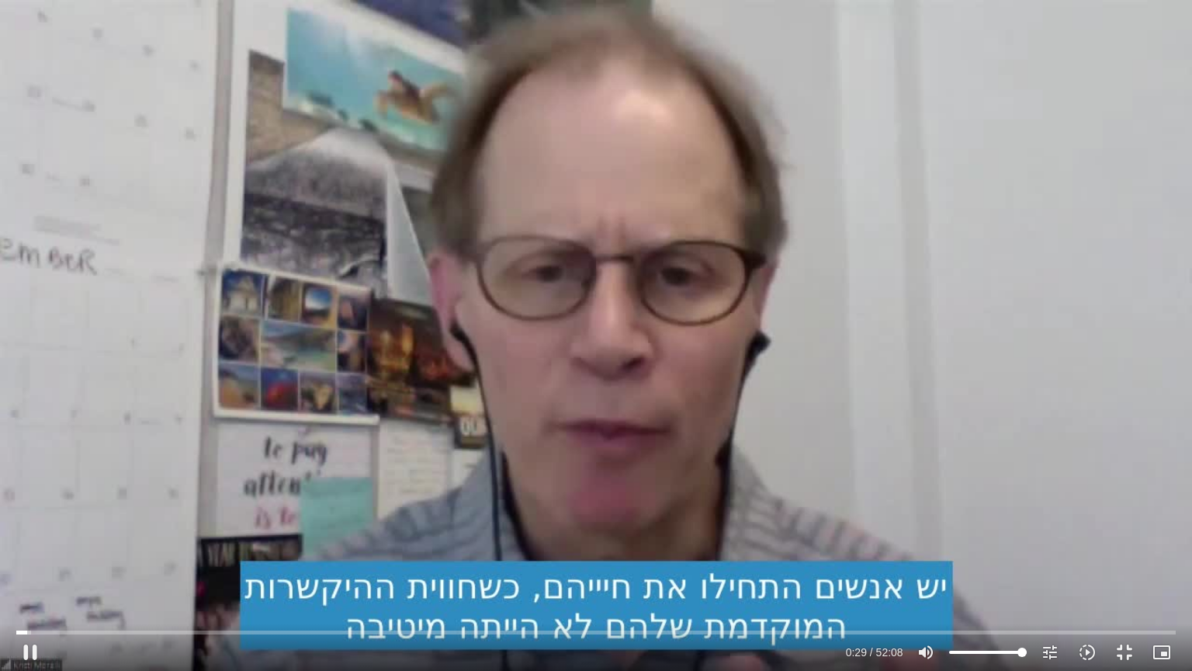
type input "29.624779"
type input "1071.88"
type input "29.753776"
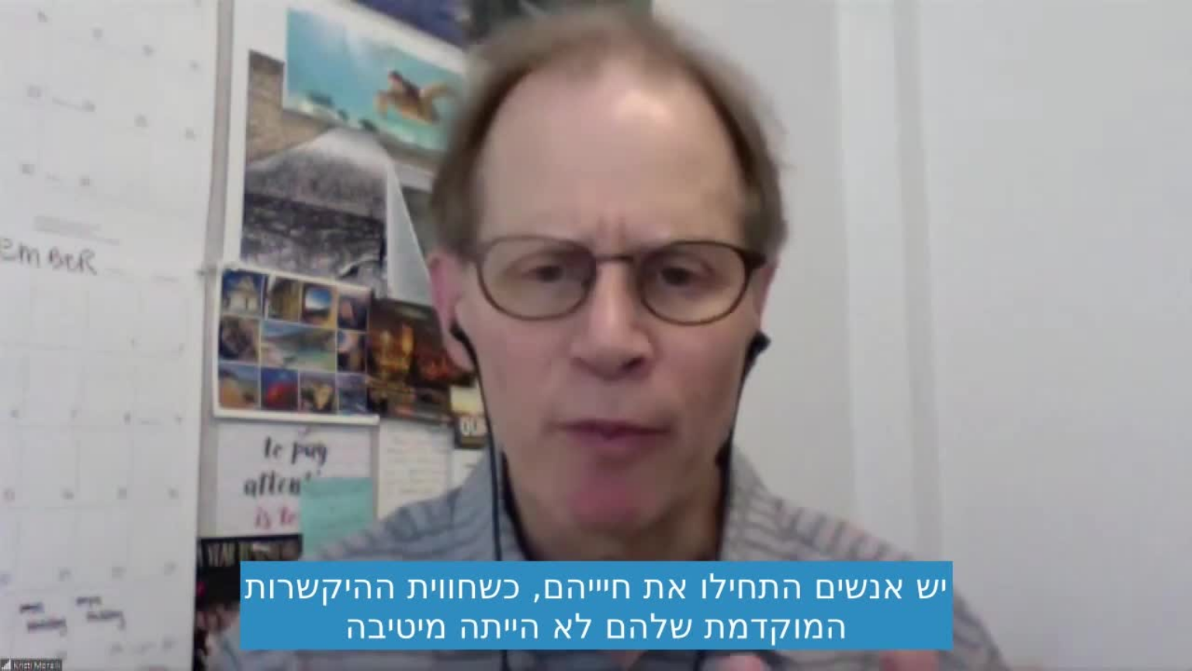
type input "1071.88"
type input "982.228859"
type input "1071.88"
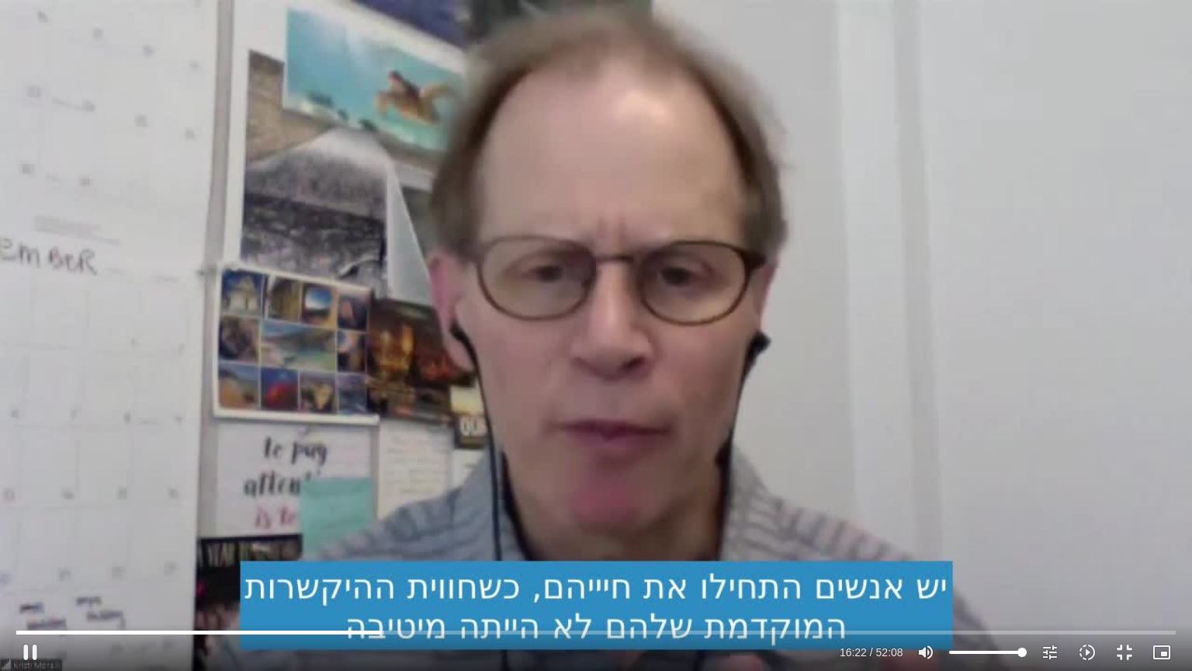
type input "982.396371"
type input "1071.88"
type input "982.535244"
type input "1071.88"
type input "982.679637"
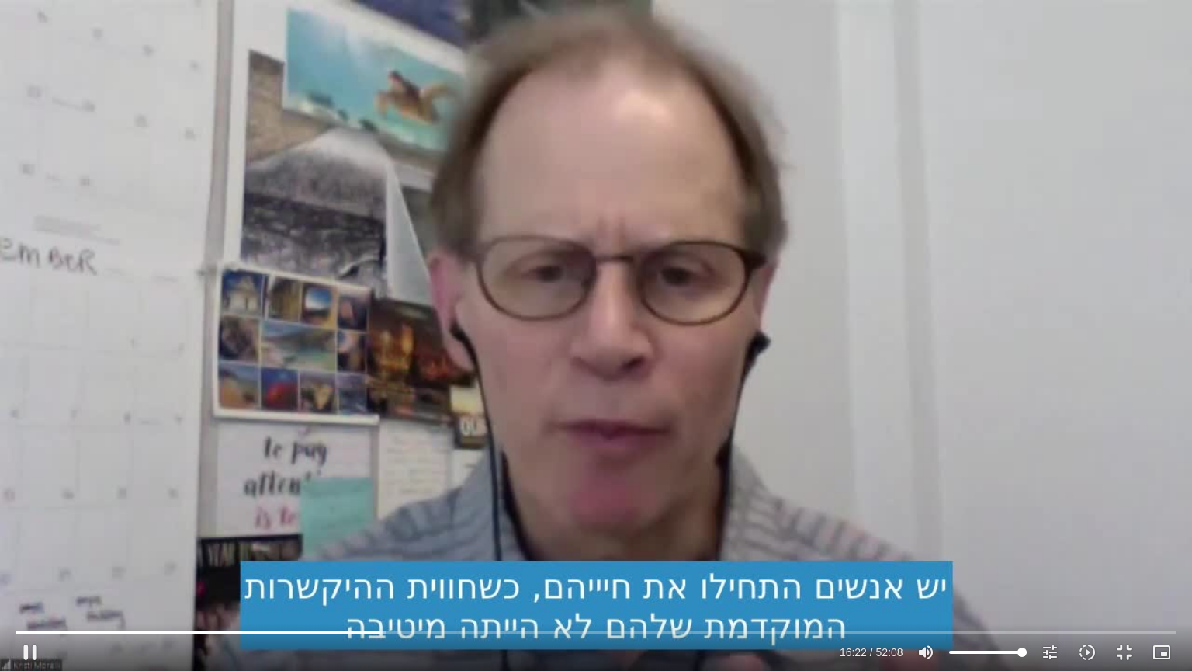
type input "1071.88"
type input "982.812506"
type input "1071.88"
type input "982.94705"
type input "1071.88"
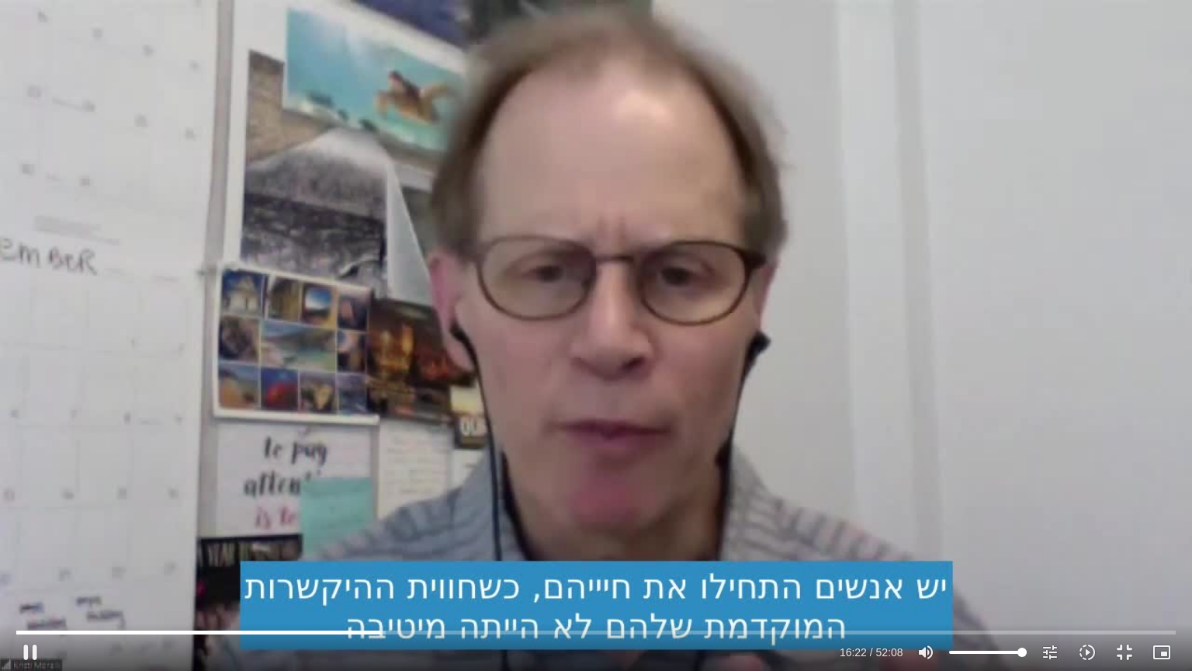
type input "983.082644"
type input "1071.88"
type input "983.104029"
type input "1071.88"
type input "983.292039"
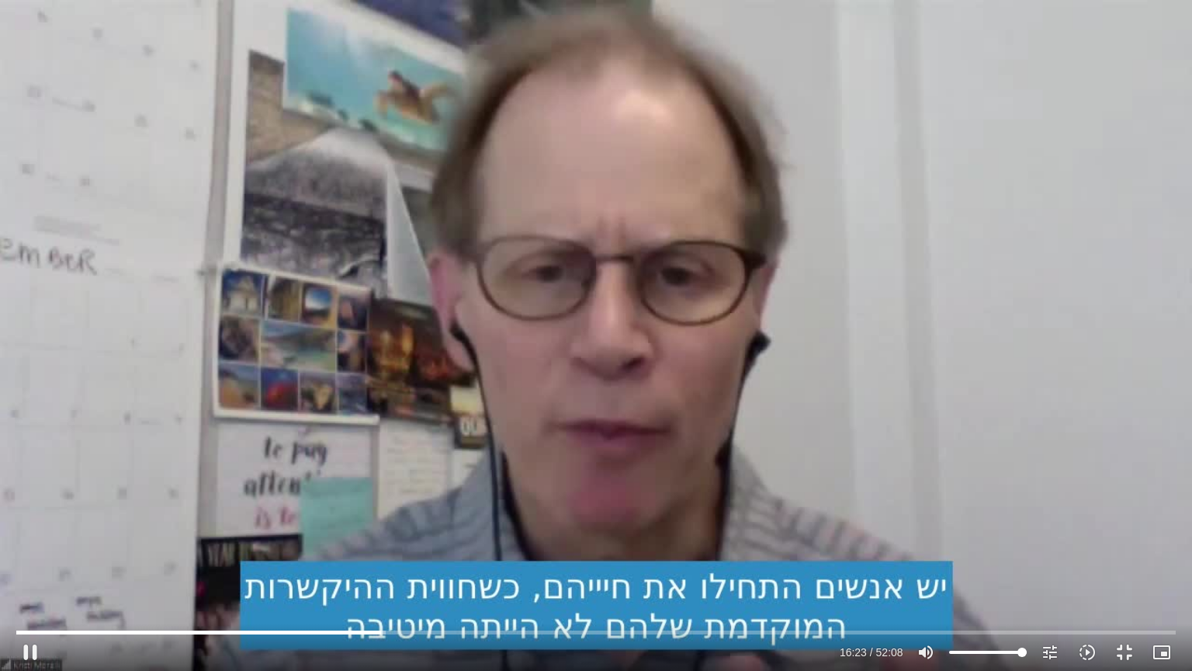
click at [556, 376] on div "Skip Ad 4:34 pause 16:23 / 52:08 volume_up Mute tune Resolution Auto 720p slow_…" at bounding box center [596, 335] width 1192 height 671
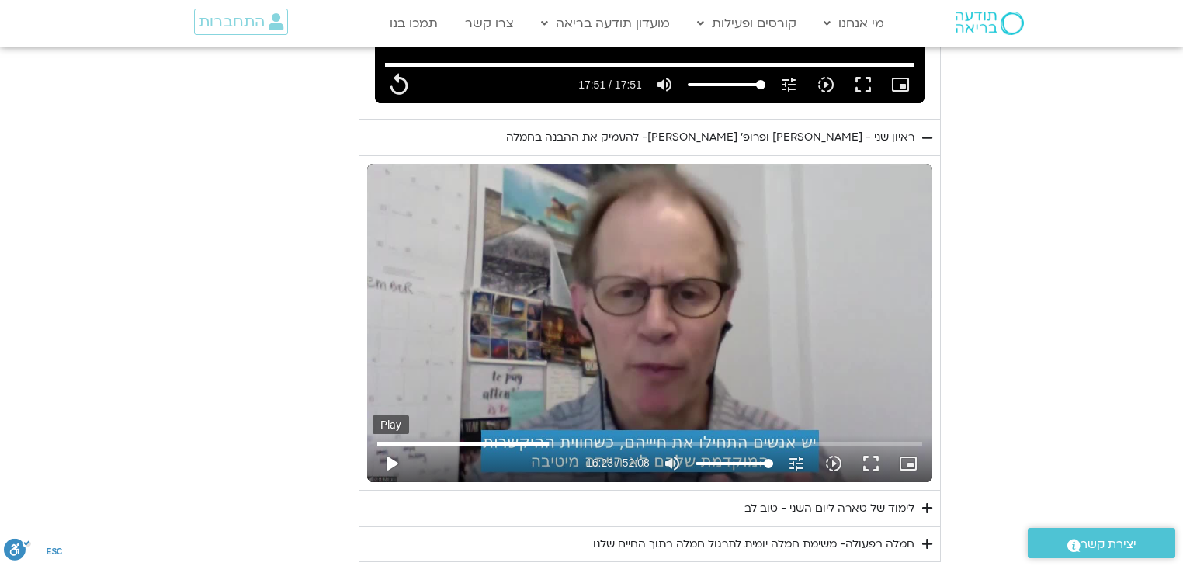
click at [394, 445] on button "play_arrow" at bounding box center [391, 463] width 37 height 37
click at [868, 445] on button "fullscreen" at bounding box center [870, 463] width 37 height 37
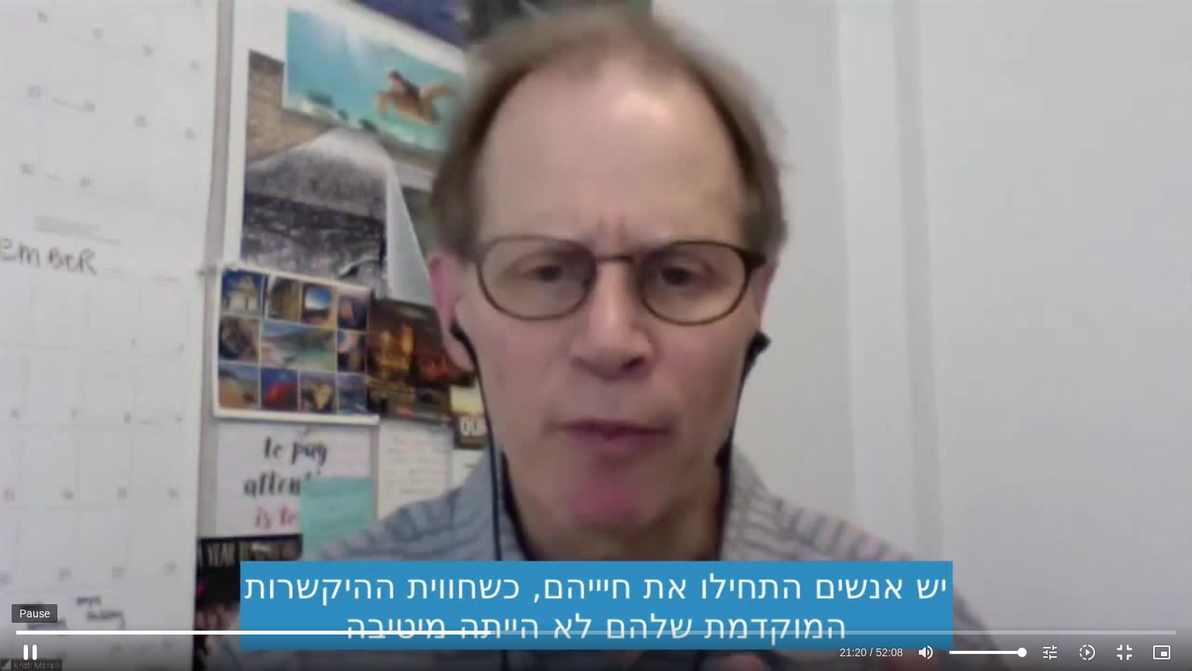
click at [38, 565] on button "pause" at bounding box center [30, 651] width 37 height 37
click at [37, 565] on button "play_arrow" at bounding box center [30, 651] width 37 height 37
click at [503, 565] on input "Seek" at bounding box center [595, 631] width 1159 height 9
click at [513, 565] on input "Seek" at bounding box center [595, 631] width 1159 height 9
click at [502, 565] on input "Seek" at bounding box center [595, 631] width 1159 height 9
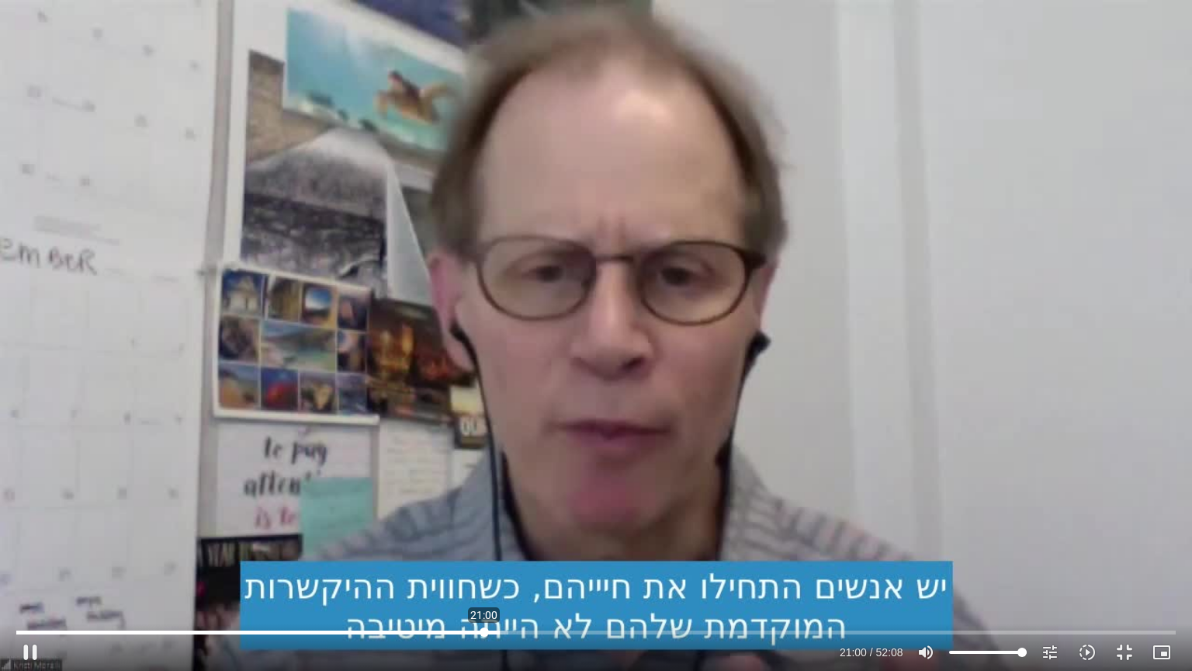
click at [484, 565] on input "Seek" at bounding box center [595, 631] width 1159 height 9
click at [469, 565] on input "Seek" at bounding box center [595, 631] width 1159 height 9
click at [478, 565] on input "Seek" at bounding box center [595, 631] width 1159 height 9
click at [36, 565] on button "pause" at bounding box center [30, 651] width 37 height 37
